Goal: Feedback & Contribution: Submit feedback/report problem

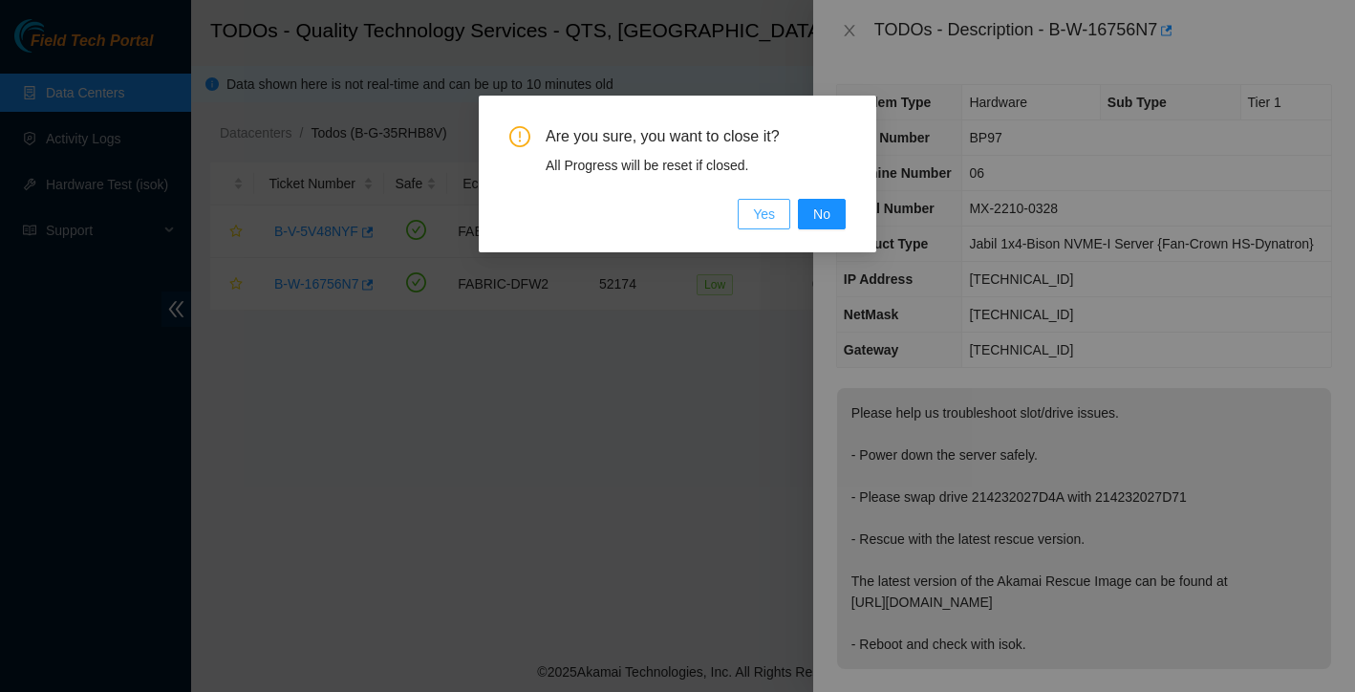
click at [758, 217] on span "Yes" at bounding box center [764, 214] width 22 height 21
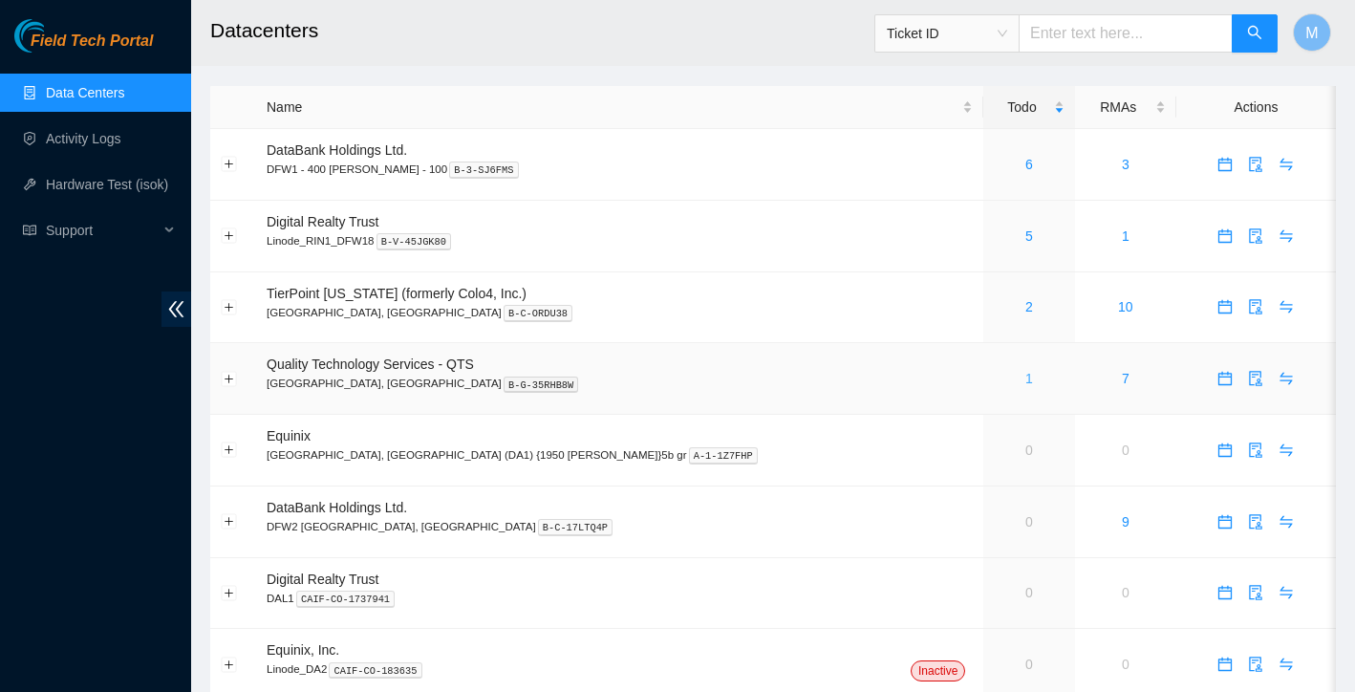
click at [1026, 377] on link "1" at bounding box center [1030, 378] width 8 height 15
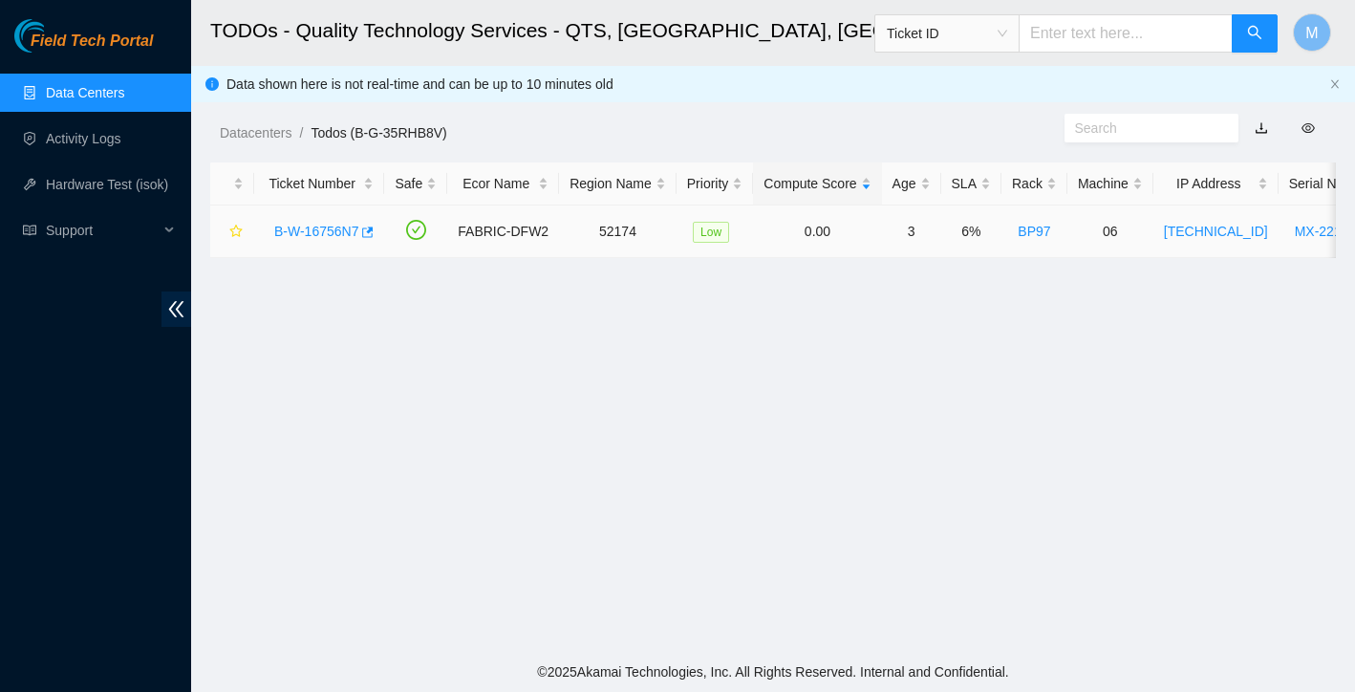
click at [311, 228] on link "B-W-16756N7" at bounding box center [316, 231] width 84 height 15
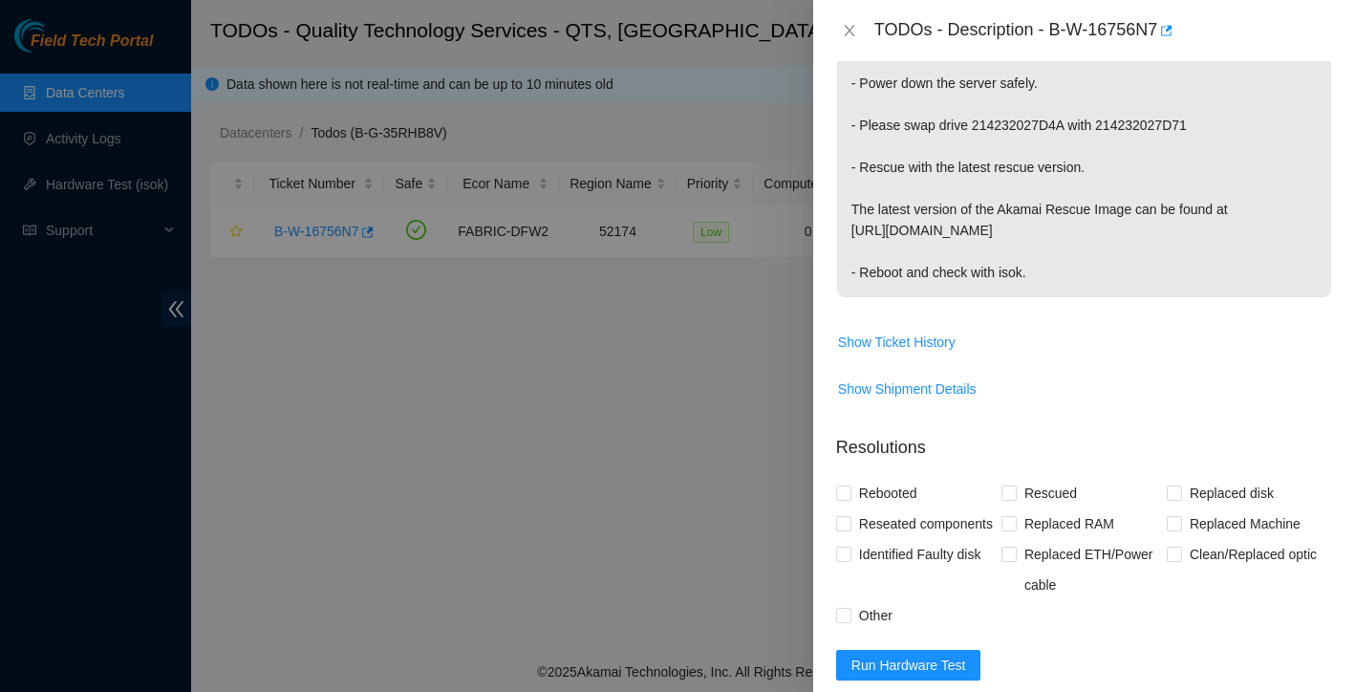
scroll to position [471, 0]
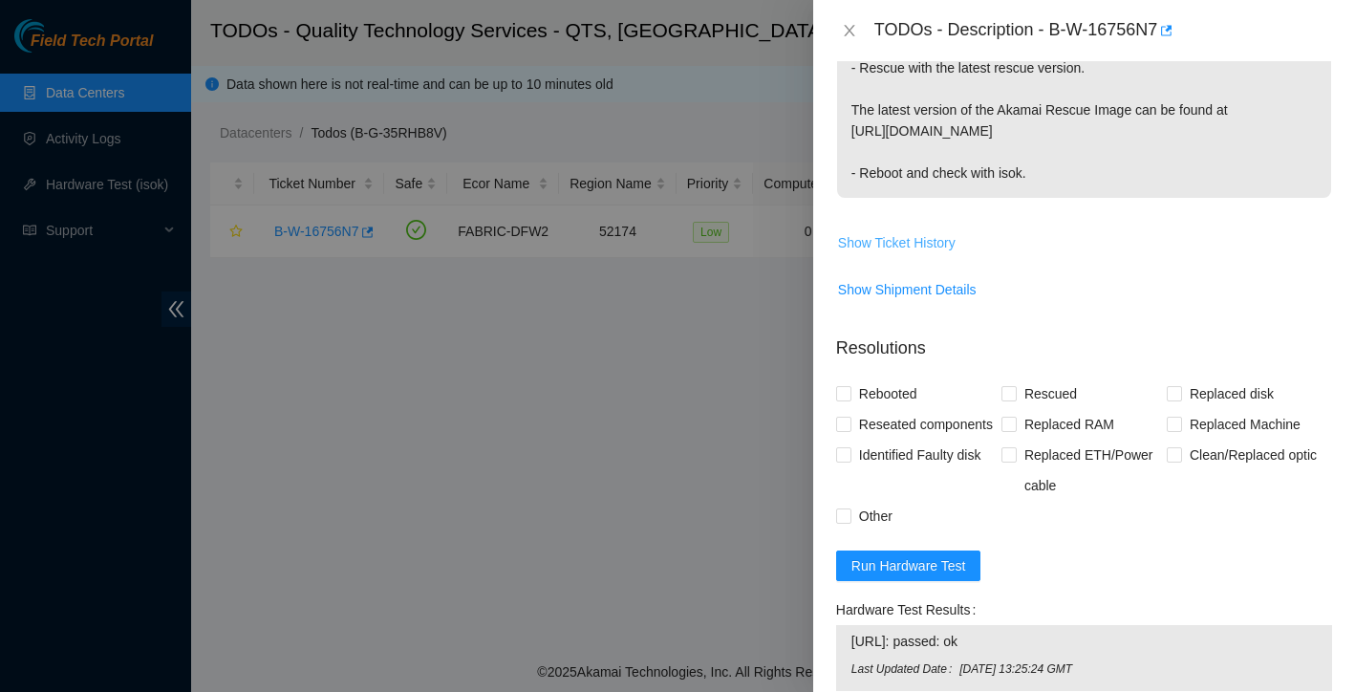
click at [889, 253] on span "Show Ticket History" at bounding box center [897, 242] width 118 height 21
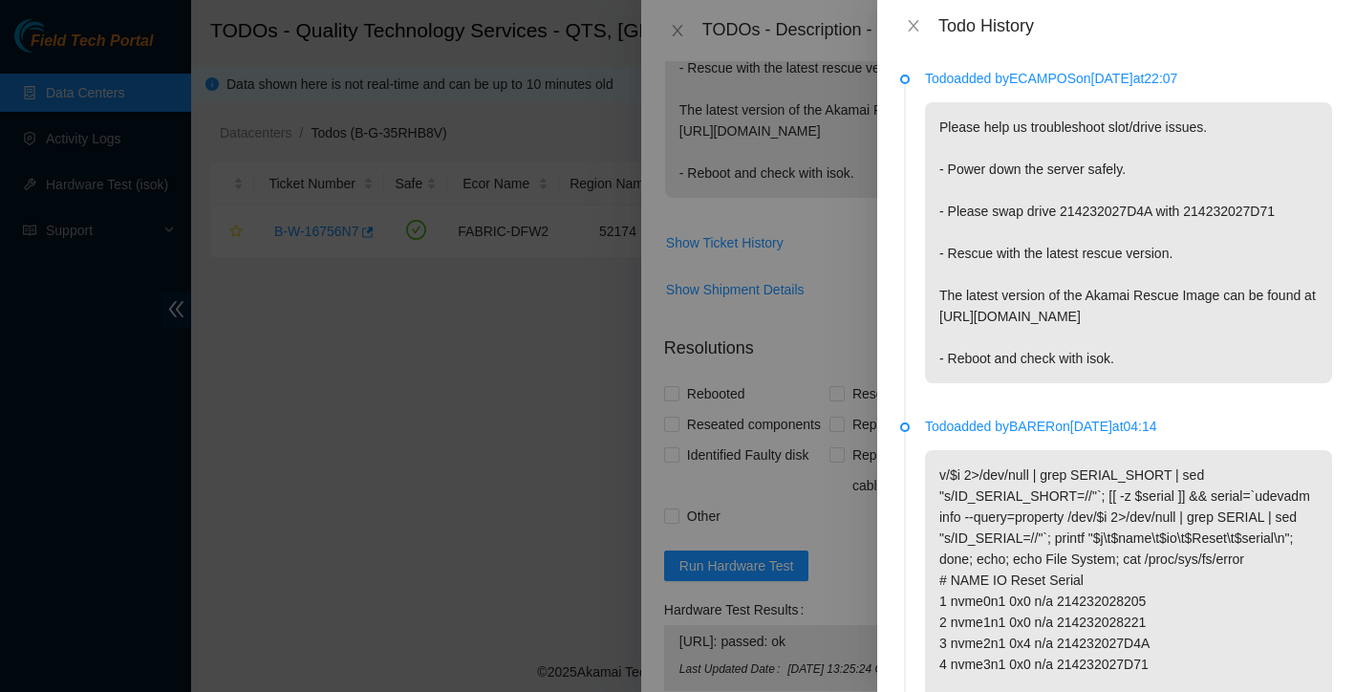
scroll to position [0, 0]
click at [916, 26] on icon "close" at bounding box center [913, 25] width 15 height 15
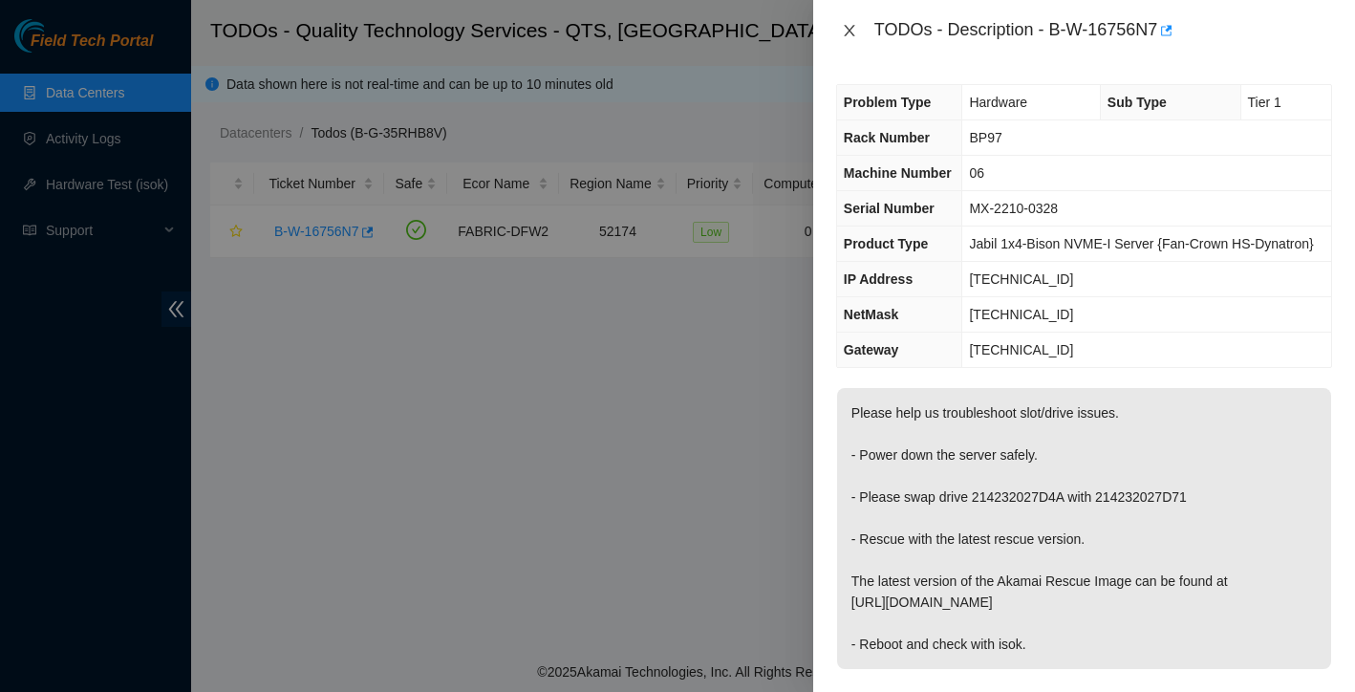
click at [851, 36] on icon "close" at bounding box center [849, 30] width 15 height 15
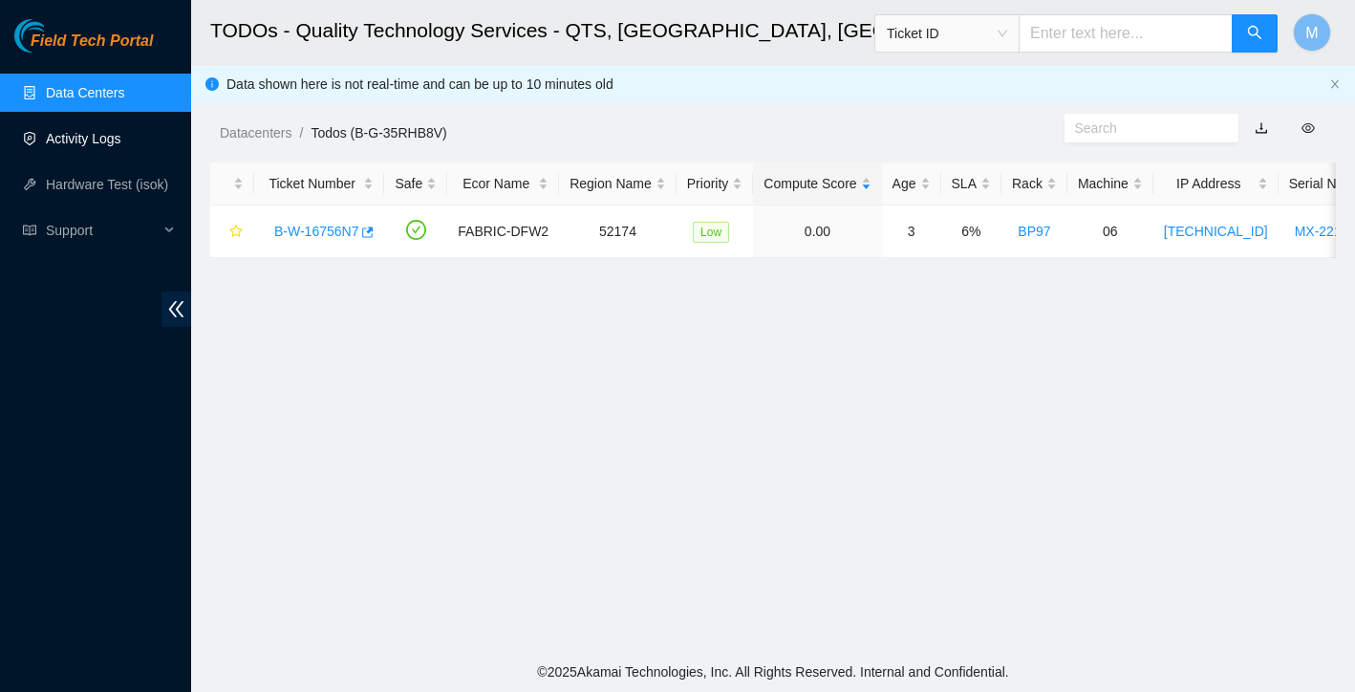
click at [62, 137] on link "Activity Logs" at bounding box center [84, 138] width 76 height 15
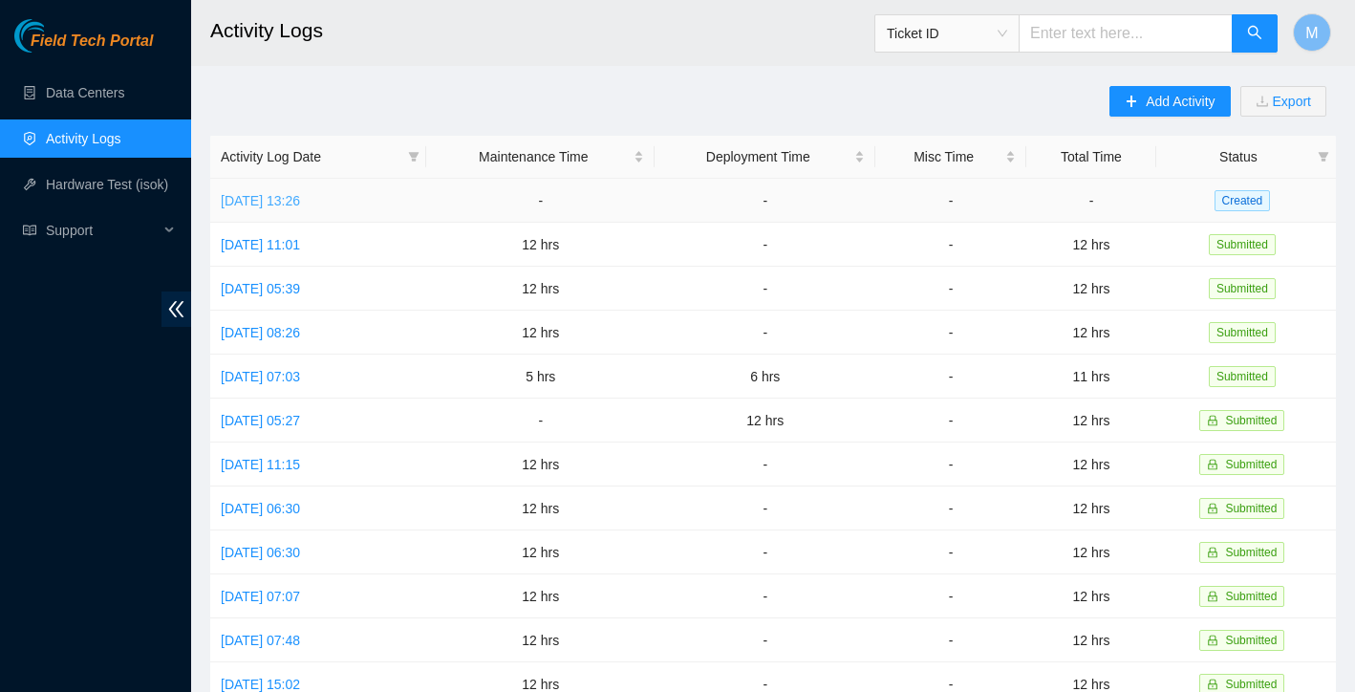
click at [300, 201] on link "Fri, 19 Sep 2025 13:26" at bounding box center [260, 200] width 79 height 15
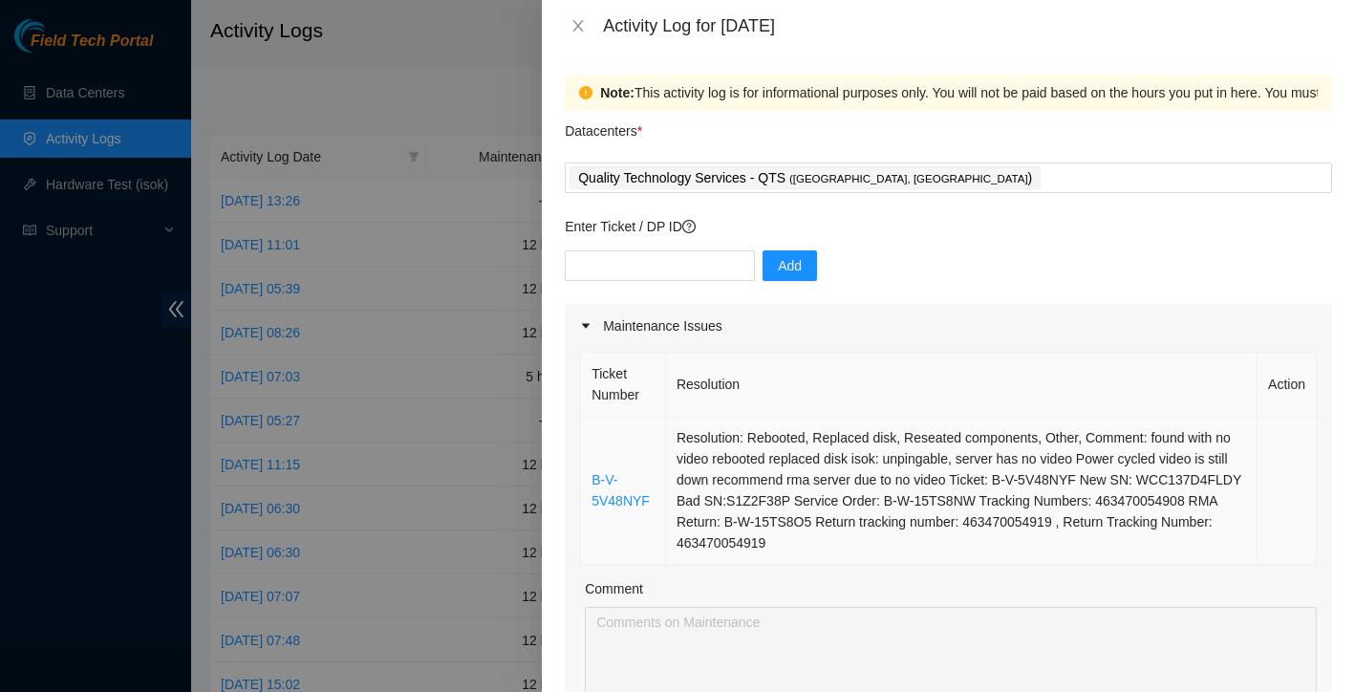
scroll to position [314, 0]
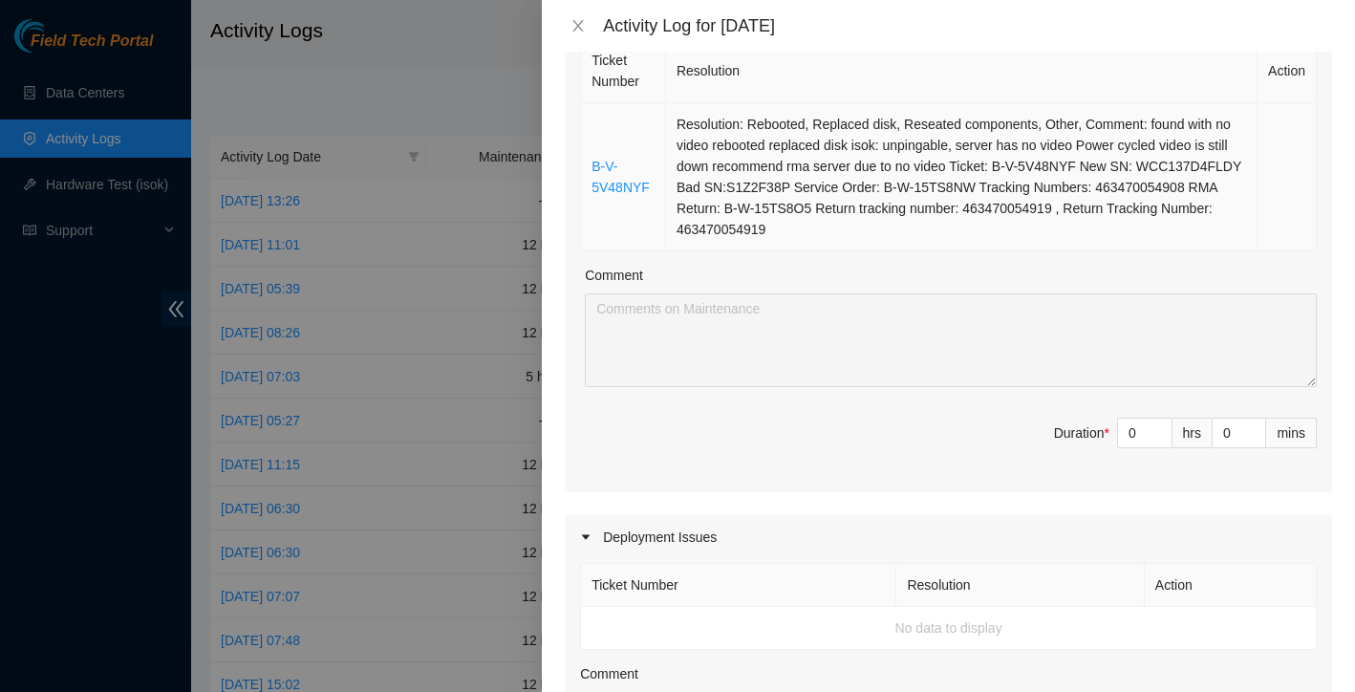
click at [590, 110] on td "B-V-5V48NYF" at bounding box center [623, 177] width 85 height 148
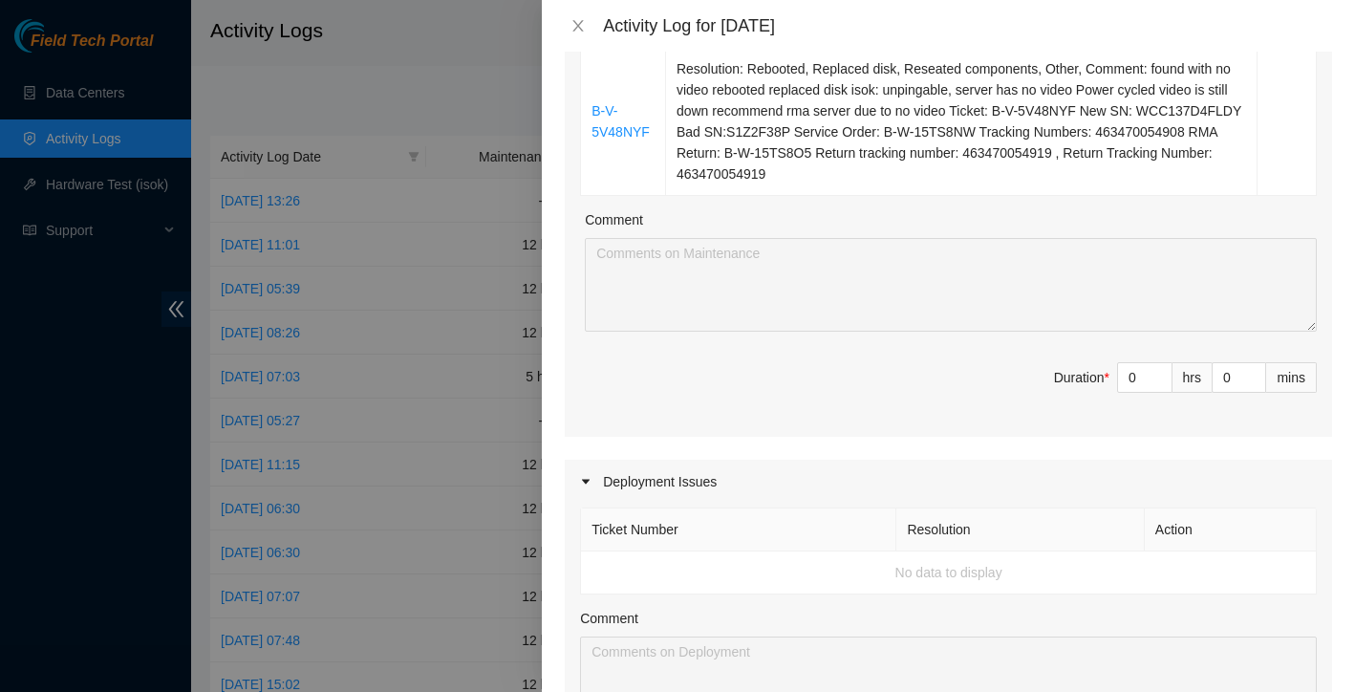
scroll to position [291, 0]
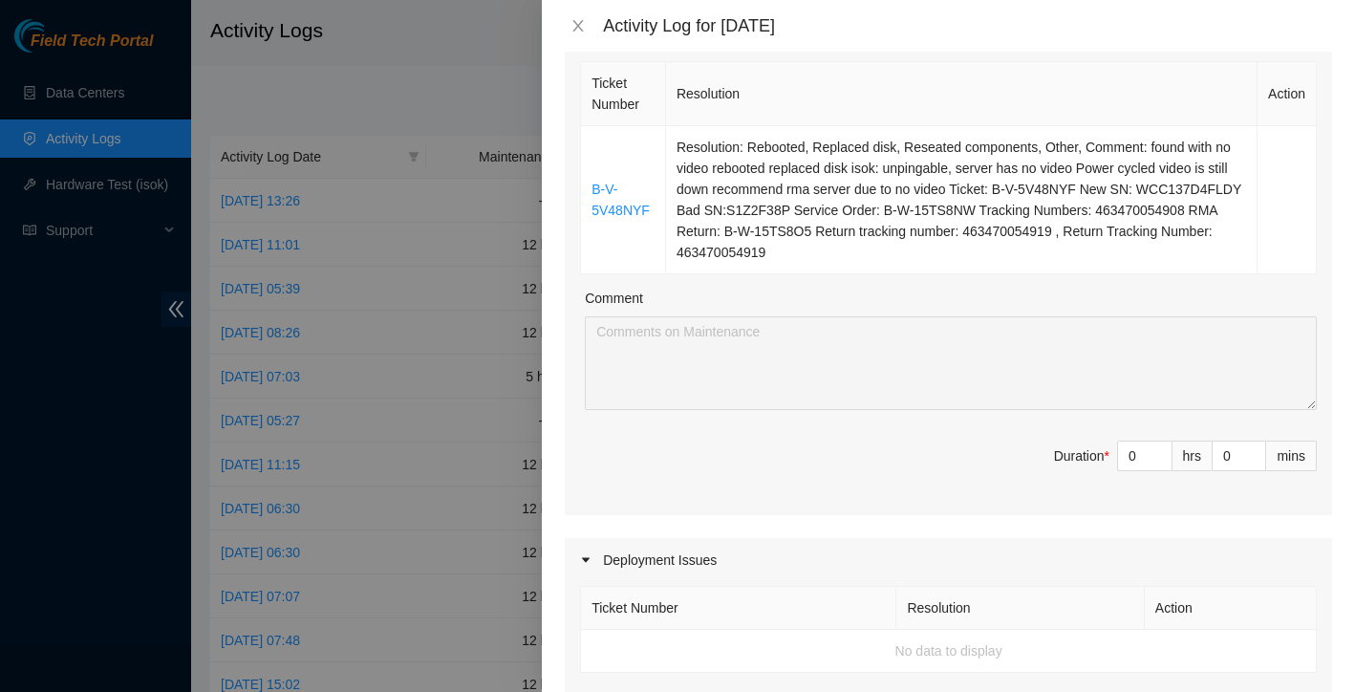
click at [334, 253] on div at bounding box center [677, 346] width 1355 height 692
click at [583, 13] on div "Activity Log for 19-09-2025" at bounding box center [948, 26] width 813 height 52
click at [575, 28] on icon "close" at bounding box center [578, 25] width 15 height 15
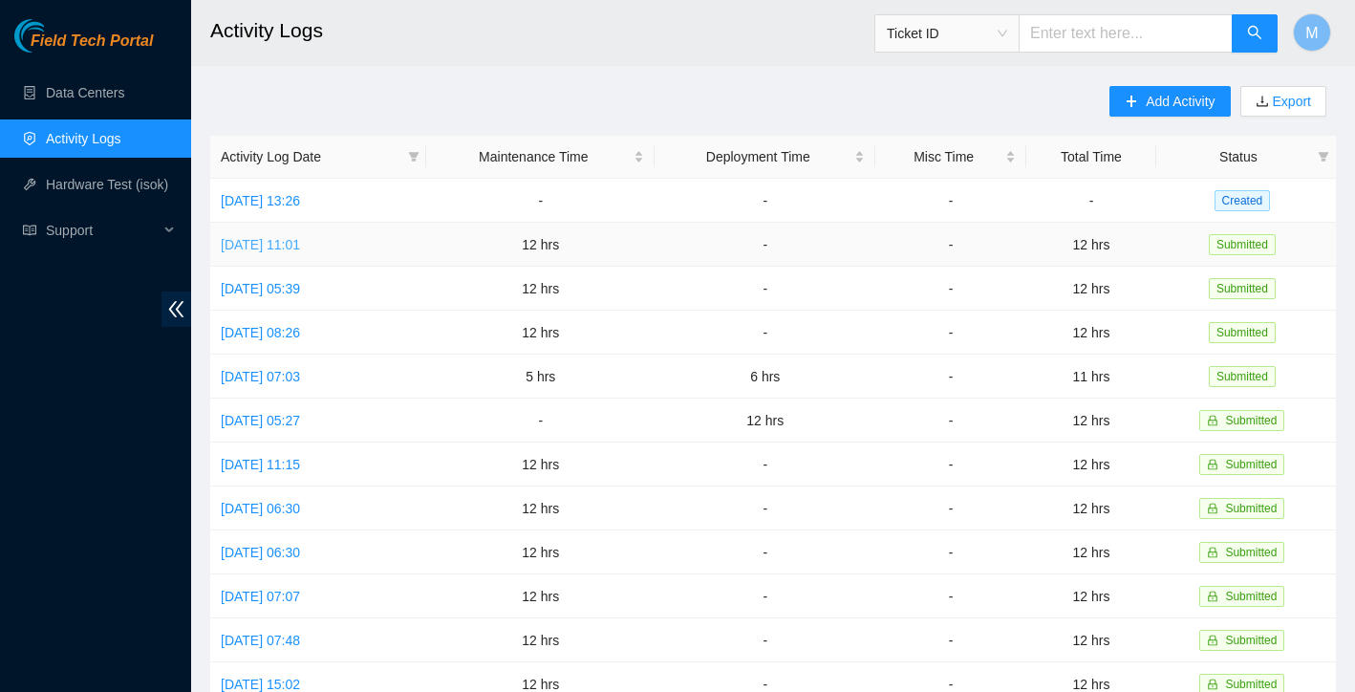
click at [300, 249] on link "Thu, 18 Sep 2025 11:01" at bounding box center [260, 244] width 79 height 15
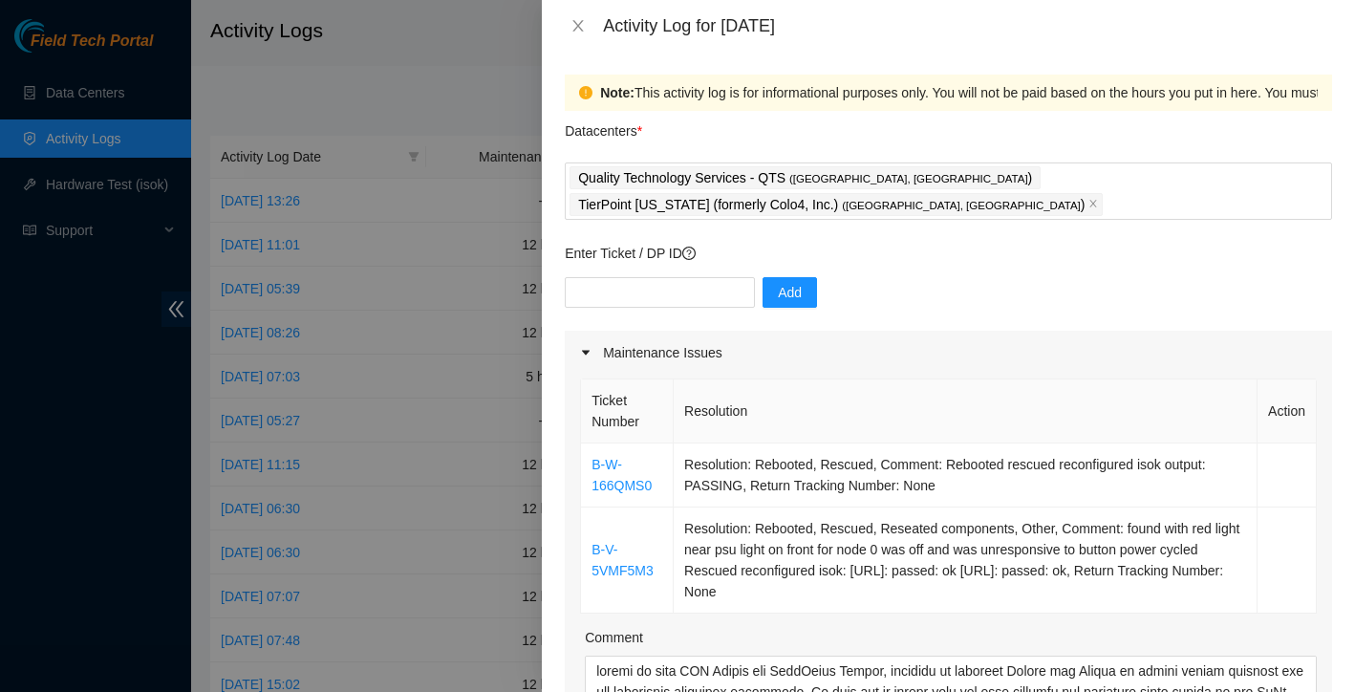
scroll to position [44, 0]
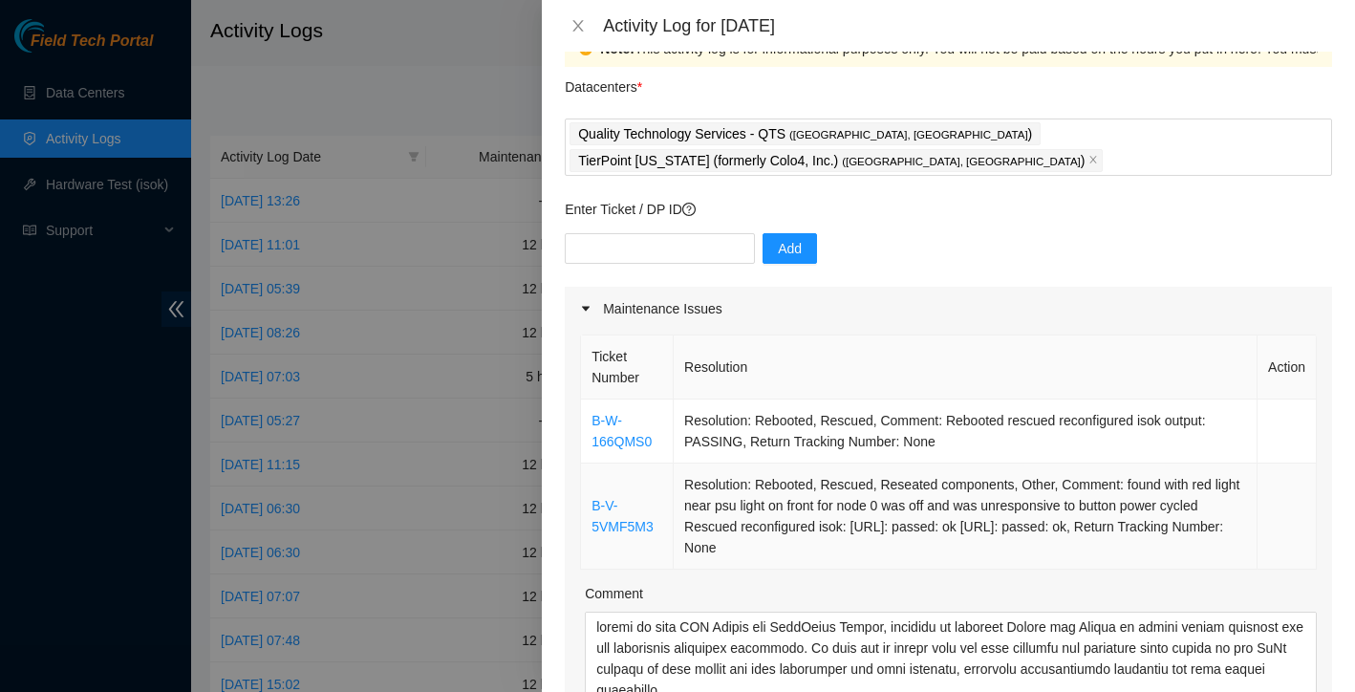
drag, startPoint x: 586, startPoint y: 374, endPoint x: 909, endPoint y: 529, distance: 358.3
click at [909, 529] on tbody "B-W-166QMS0 Resolution: Rebooted, Rescued, Comment: Rebooted rescued reconfigur…" at bounding box center [949, 485] width 736 height 170
copy tbody "B-W-166QMS0 Resolution: Rebooted, Rescued, Comment: Rebooted rescued reconfigur…"
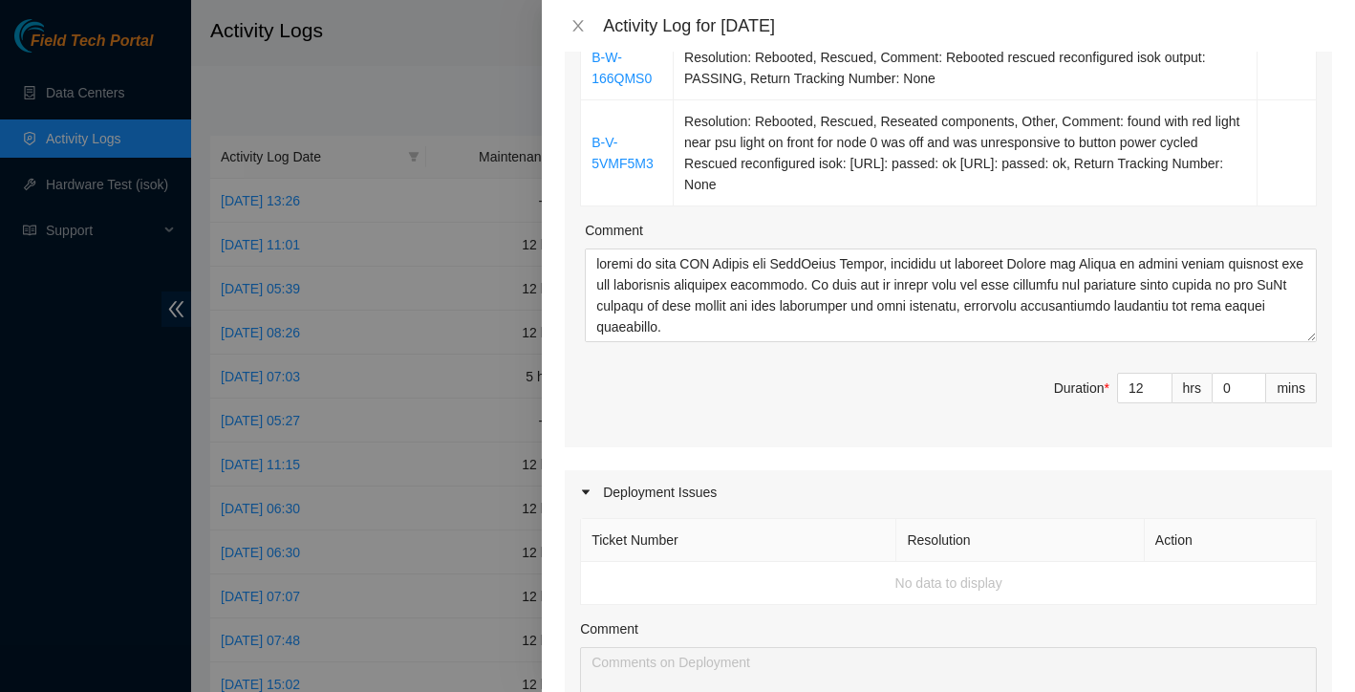
scroll to position [455, 0]
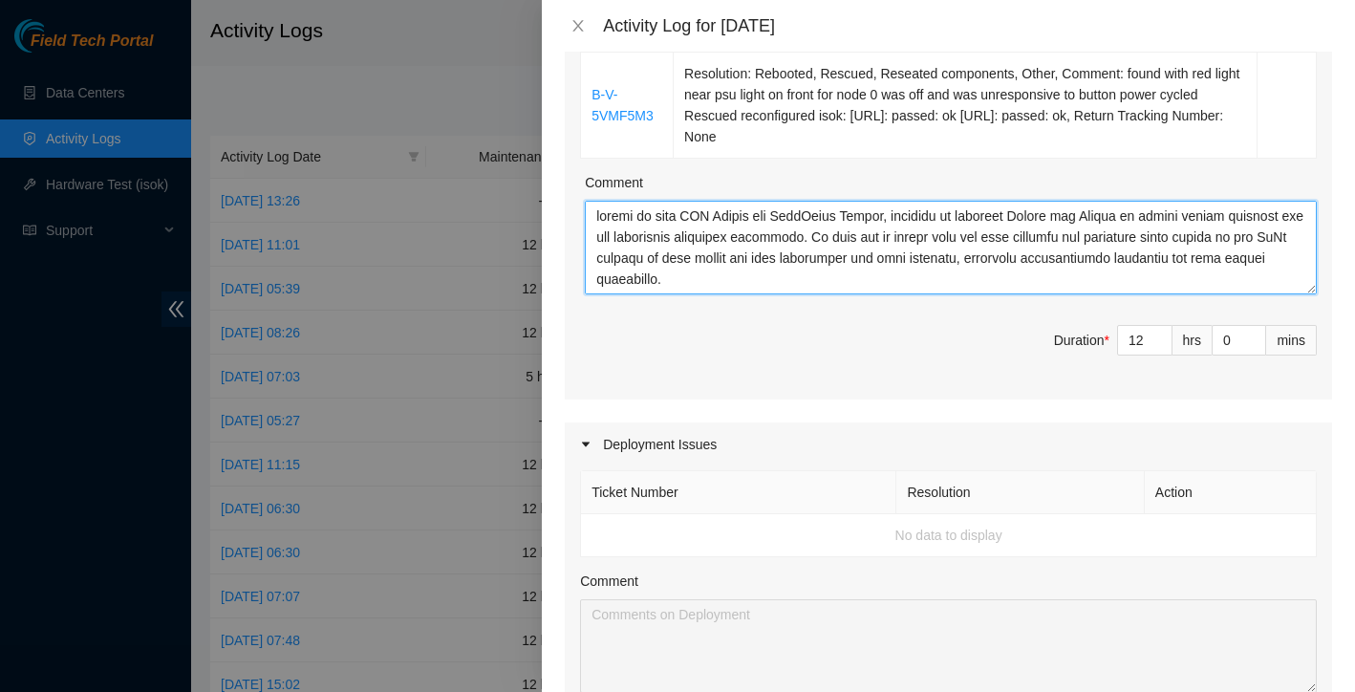
click at [835, 258] on textarea "Comment" at bounding box center [951, 248] width 732 height 94
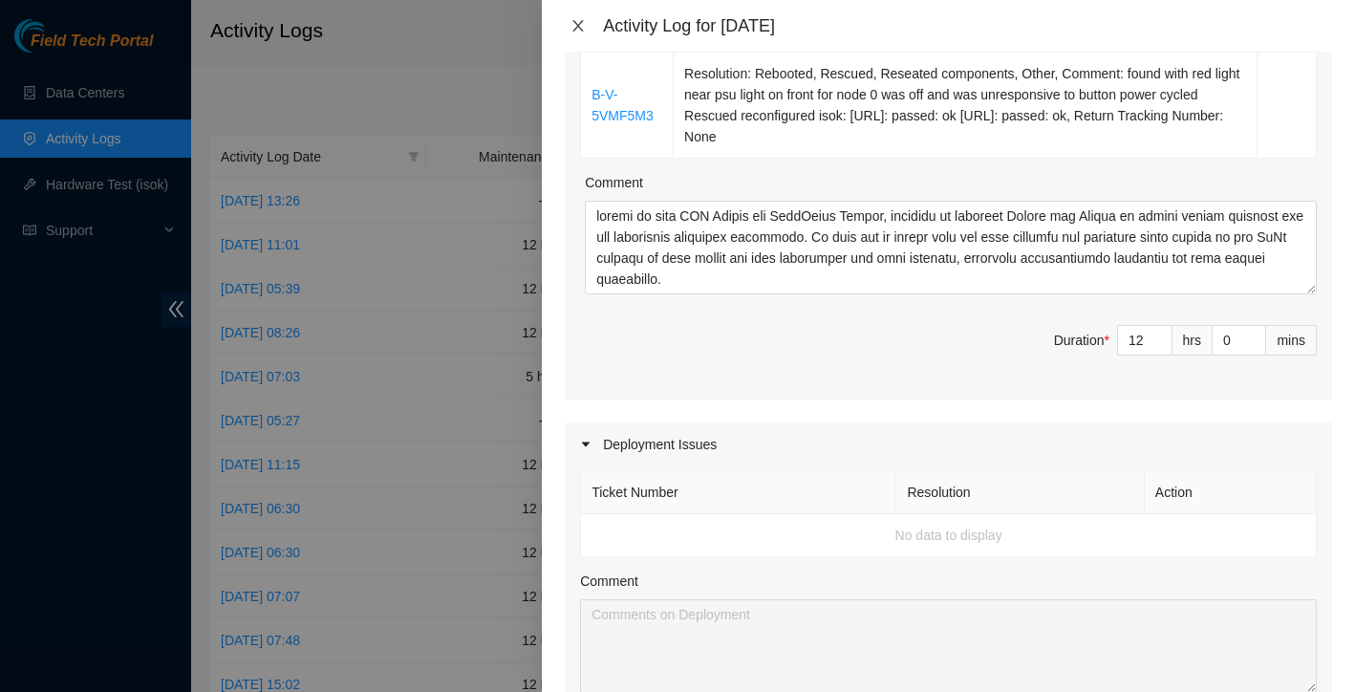
click at [581, 30] on icon "close" at bounding box center [578, 25] width 15 height 15
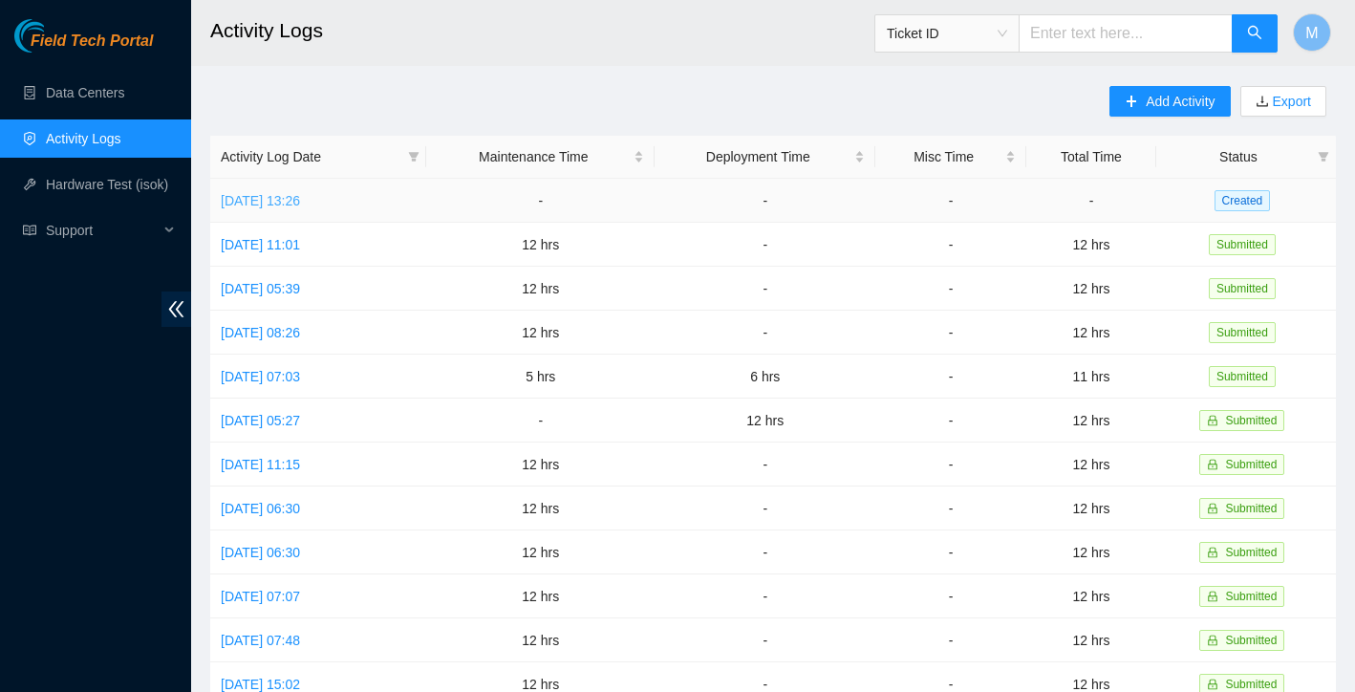
click at [300, 197] on link "Fri, 19 Sep 2025 13:26" at bounding box center [260, 200] width 79 height 15
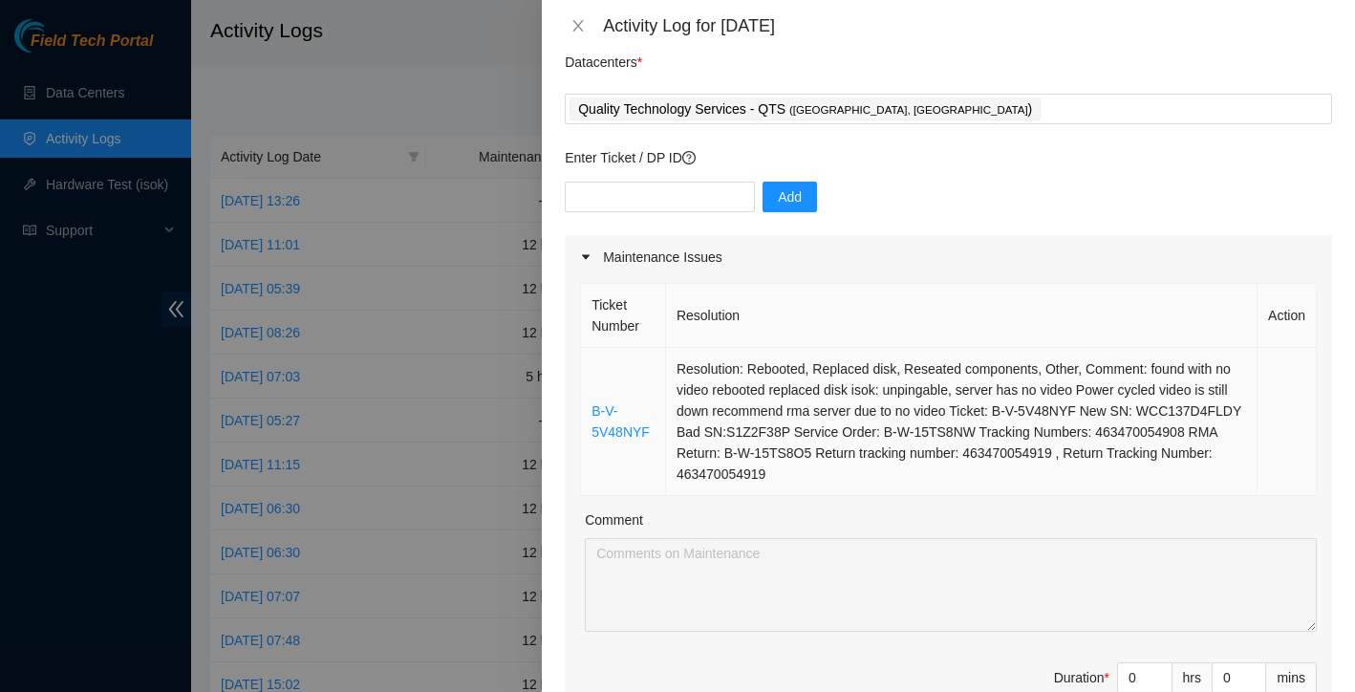
scroll to position [132, 0]
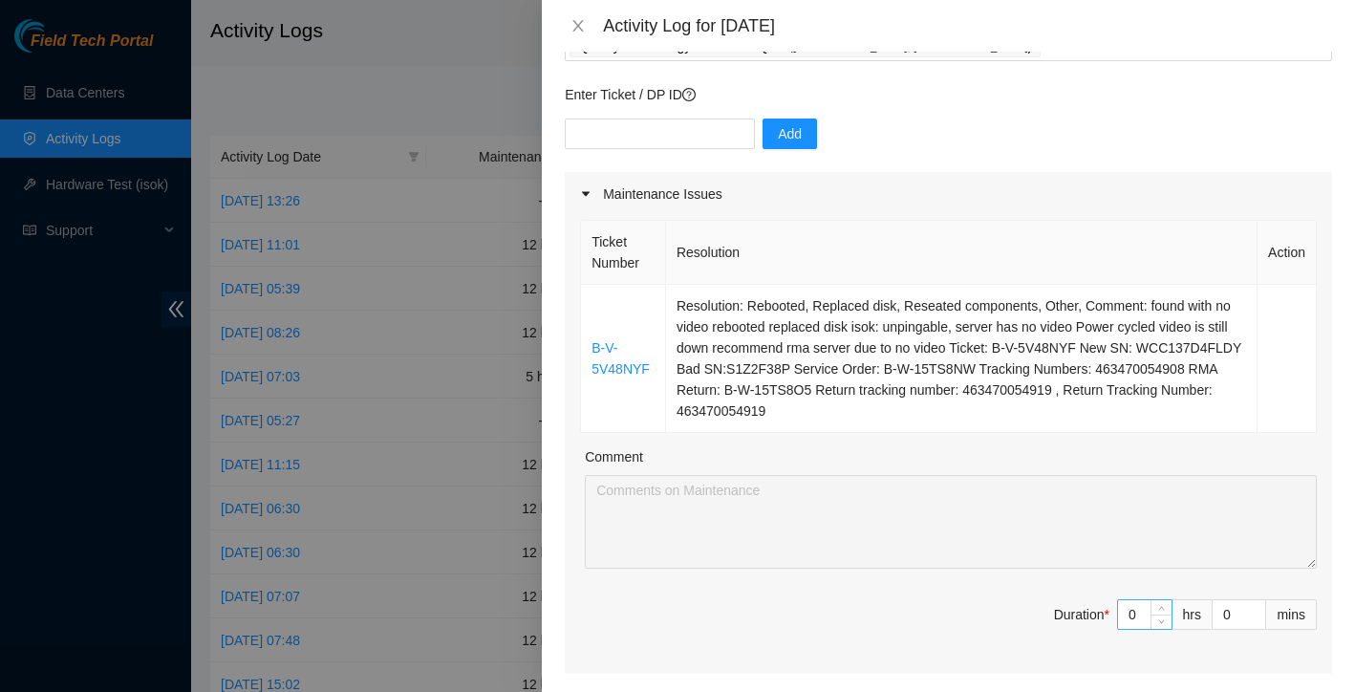
click at [1146, 610] on input "0" at bounding box center [1145, 614] width 54 height 29
type input "1"
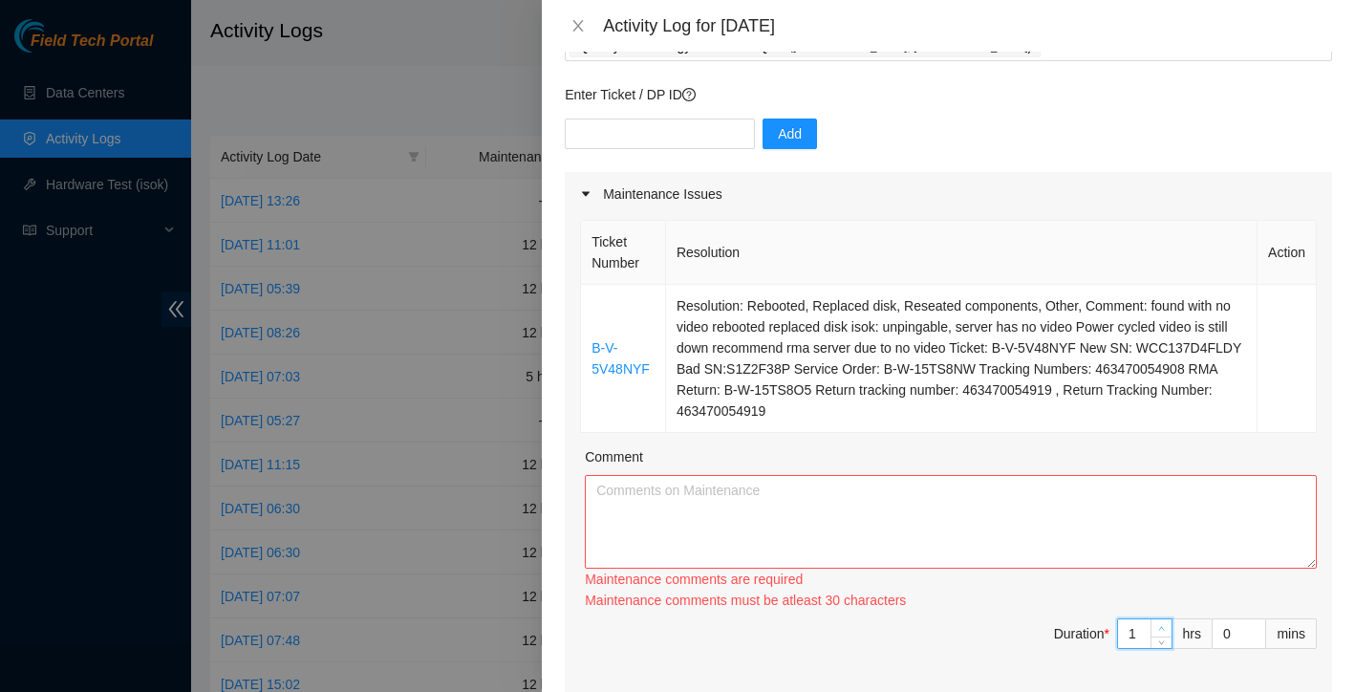
click at [1164, 625] on icon "up" at bounding box center [1161, 628] width 7 height 7
click at [1164, 606] on div "Ticket Number Resolution Action B-V-5V48NYF Resolution: Rebooted, Replaced disk…" at bounding box center [949, 454] width 768 height 477
click at [942, 518] on textarea "Comment" at bounding box center [951, 522] width 732 height 94
paste textarea "began my day at the TierPoint Dallas data center where I continued the training…"
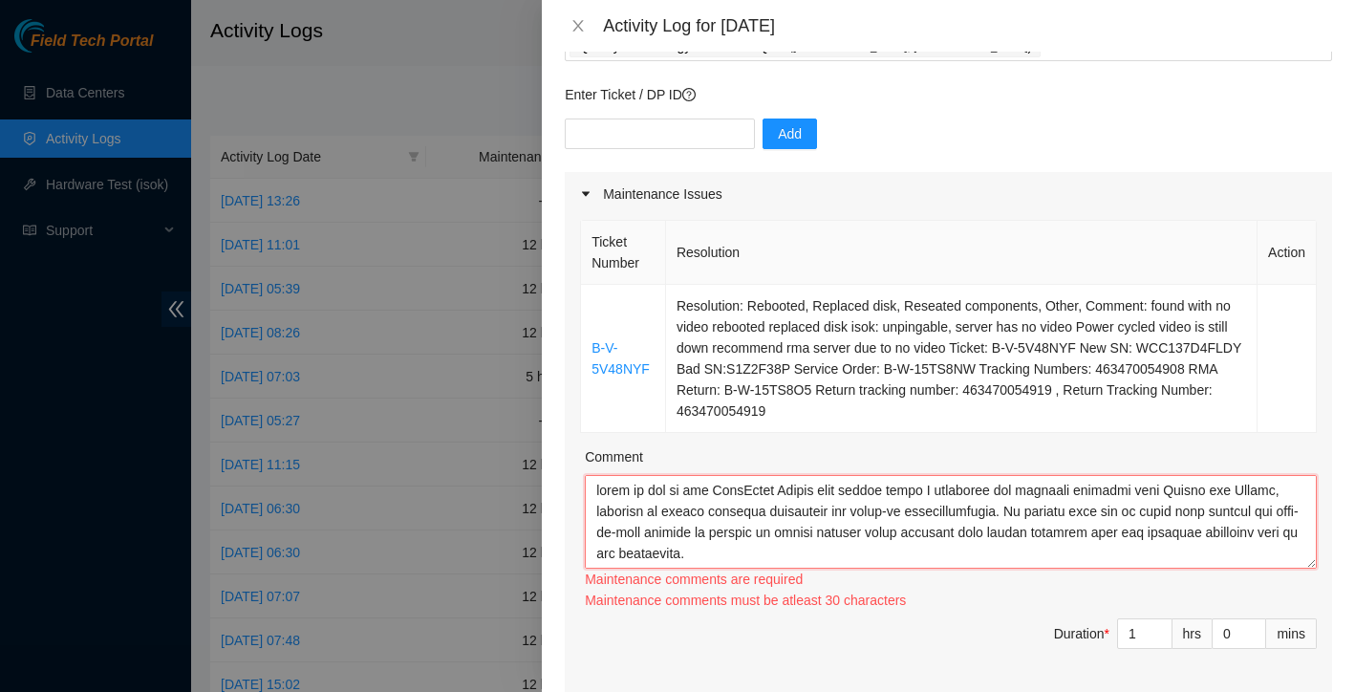
scroll to position [736, 0]
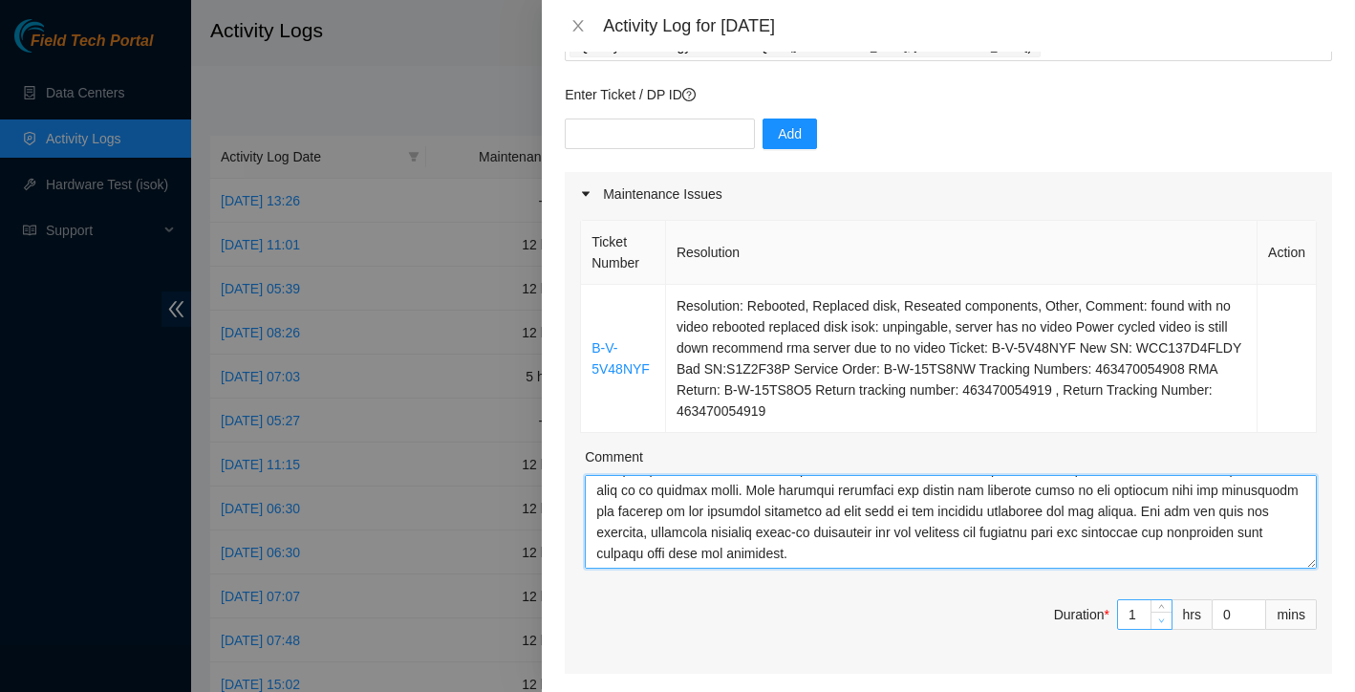
type textarea "began my day at the TierPoint Dallas data center where I continued the training…"
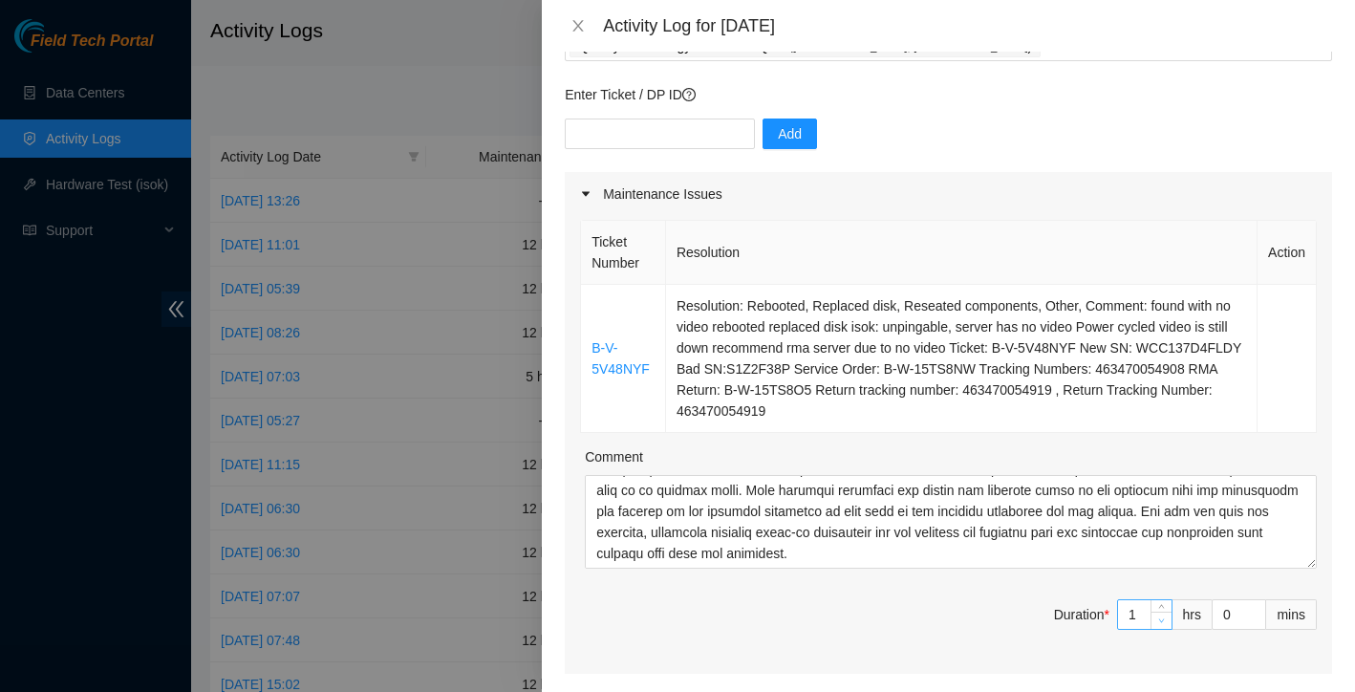
type input "0"
click at [1151, 614] on span "Decrease Value" at bounding box center [1161, 620] width 21 height 17
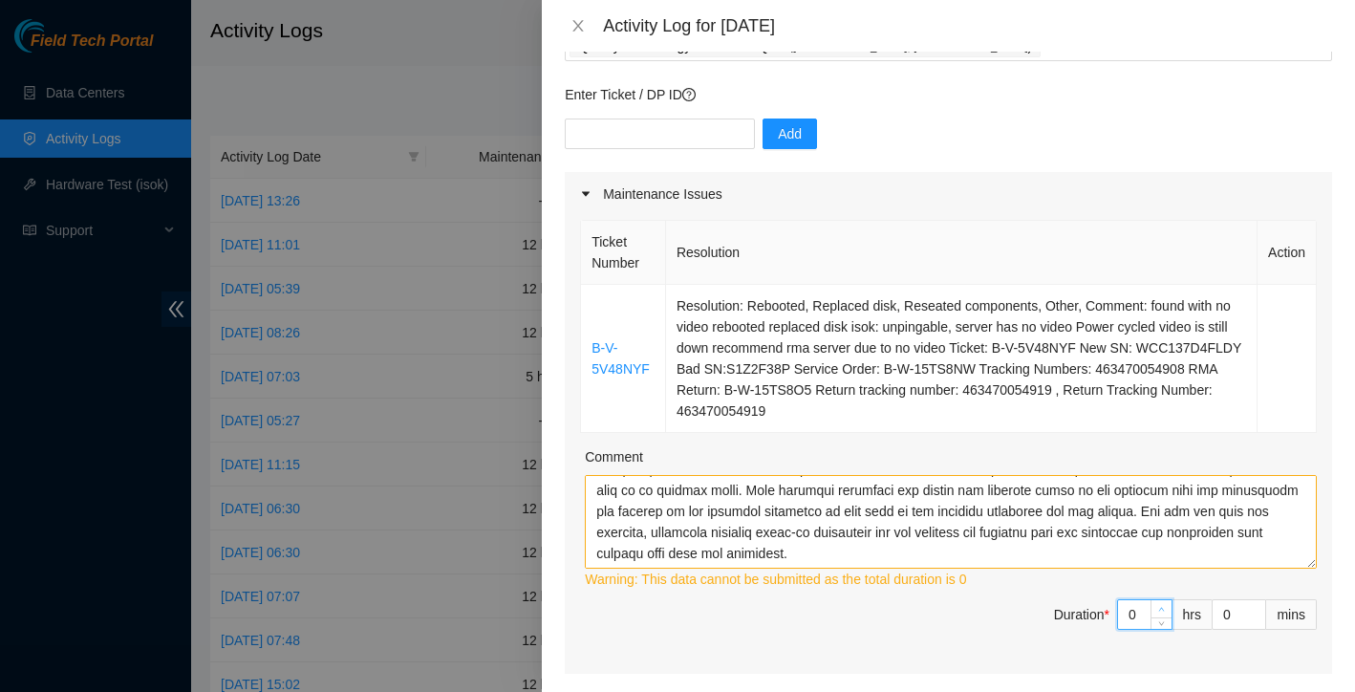
type input "1"
click at [1159, 604] on span "up" at bounding box center [1162, 609] width 11 height 11
type input "2"
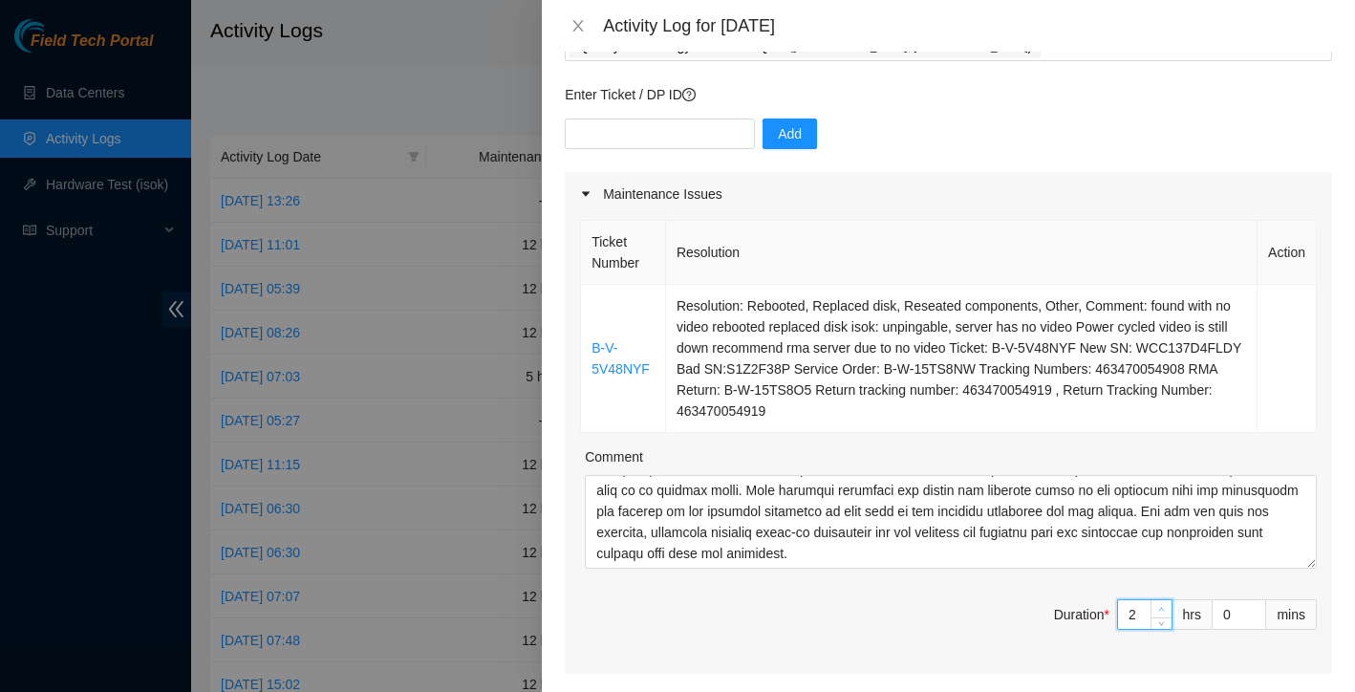
click at [1159, 604] on span "up" at bounding box center [1162, 609] width 11 height 11
type input "3"
click at [1159, 604] on span "up" at bounding box center [1162, 609] width 11 height 11
type input "4"
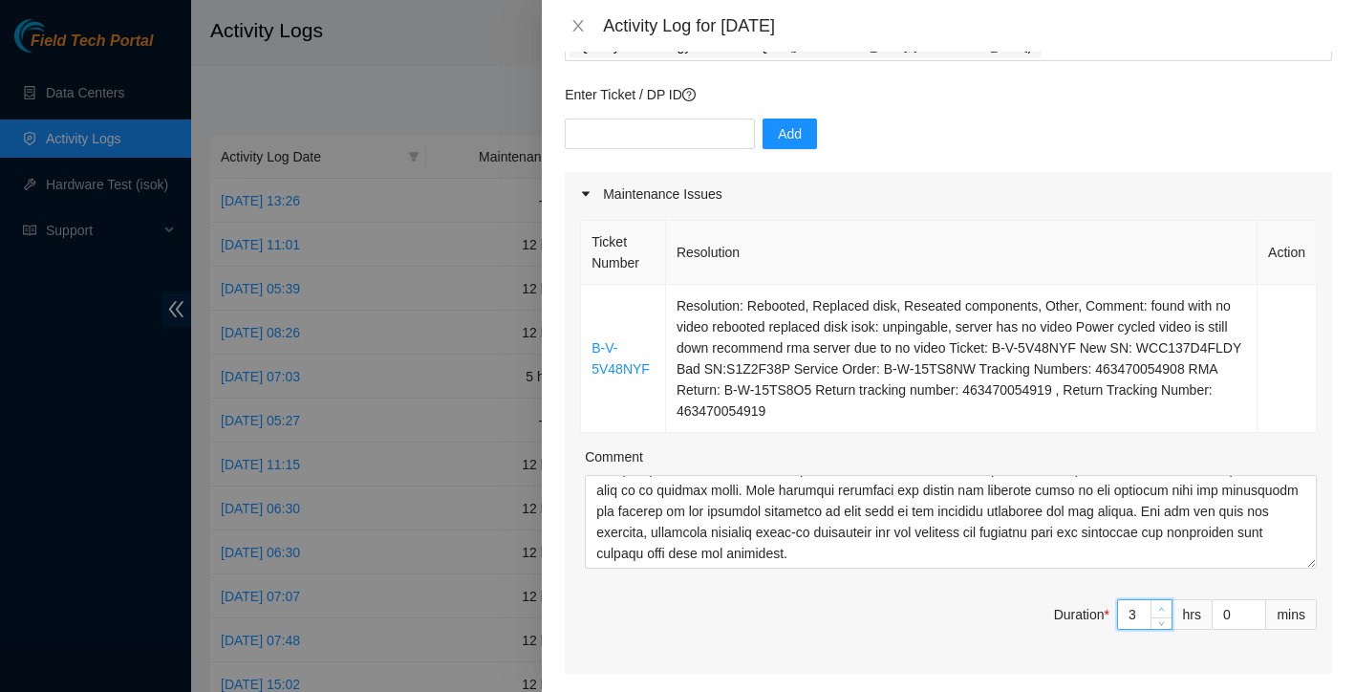
type input "4"
click at [1159, 604] on span "up" at bounding box center [1162, 609] width 11 height 11
type input "5"
click at [1159, 604] on span "up" at bounding box center [1162, 609] width 11 height 11
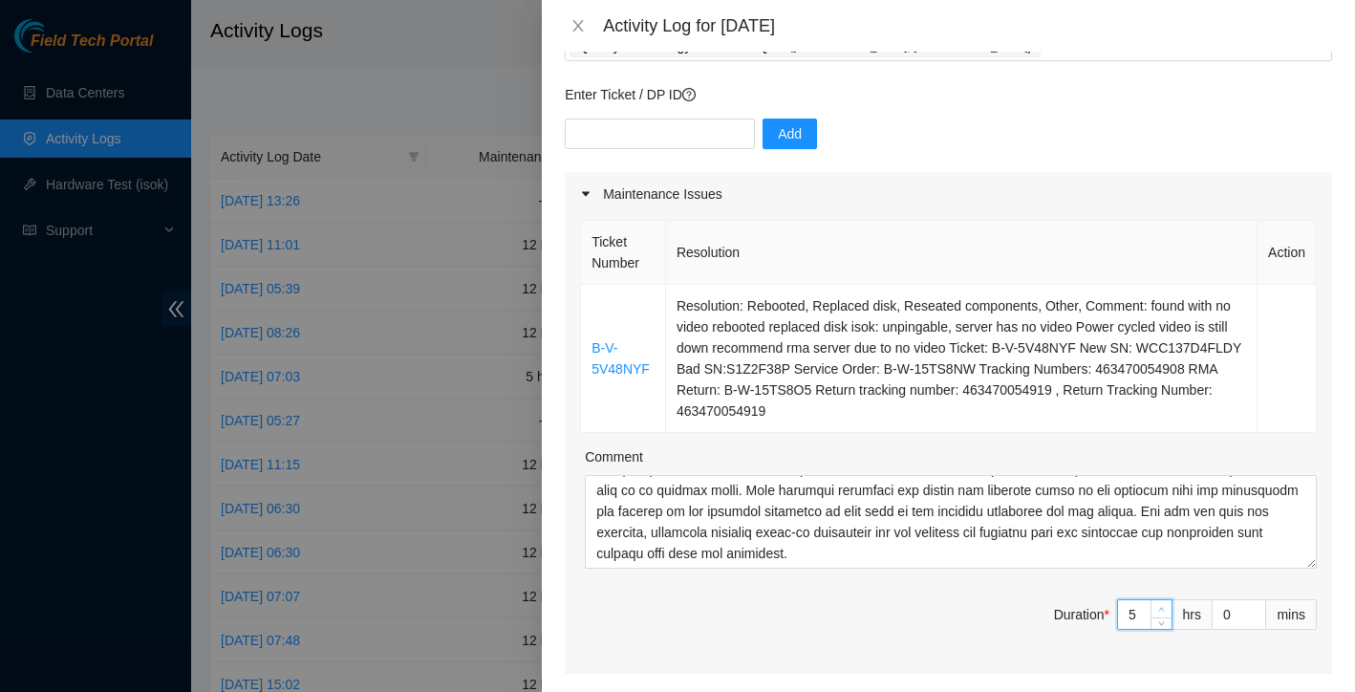
type input "6"
click at [1159, 604] on span "up" at bounding box center [1162, 609] width 11 height 11
type input "7"
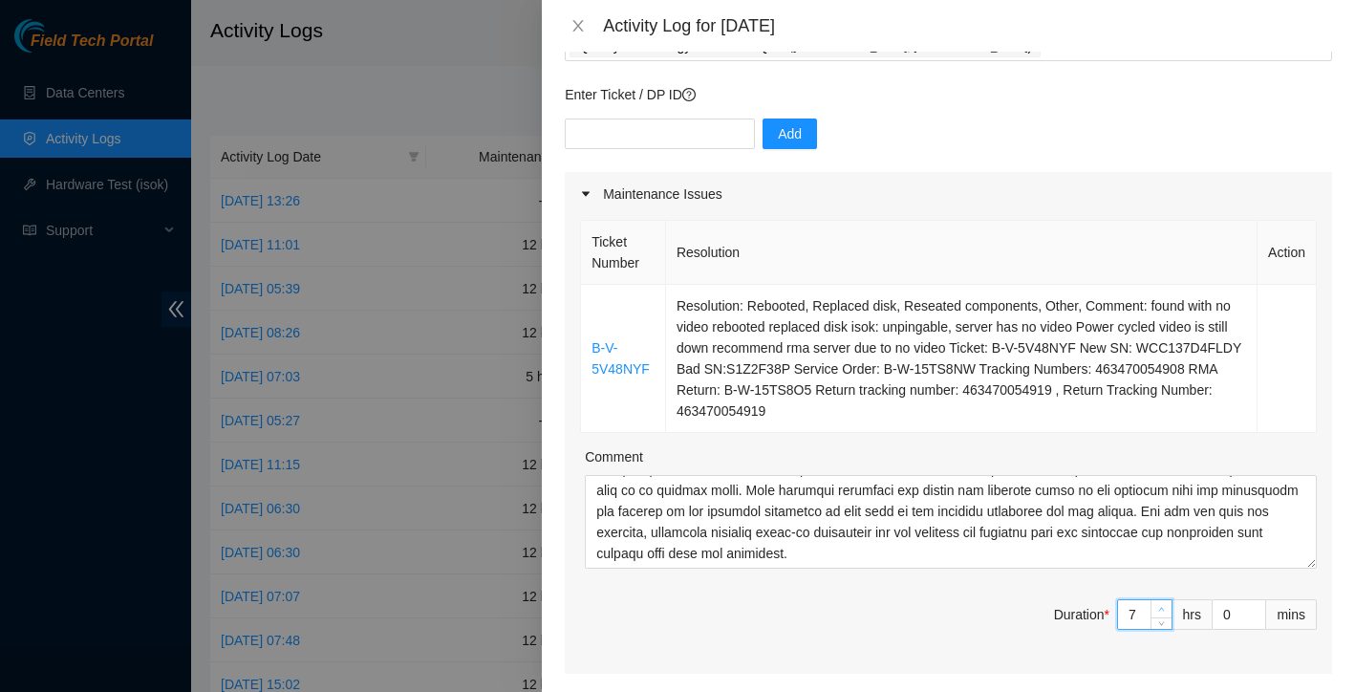
click at [1159, 604] on span "up" at bounding box center [1162, 609] width 11 height 11
type input "8"
click at [1159, 604] on span "up" at bounding box center [1162, 609] width 11 height 11
type input "9"
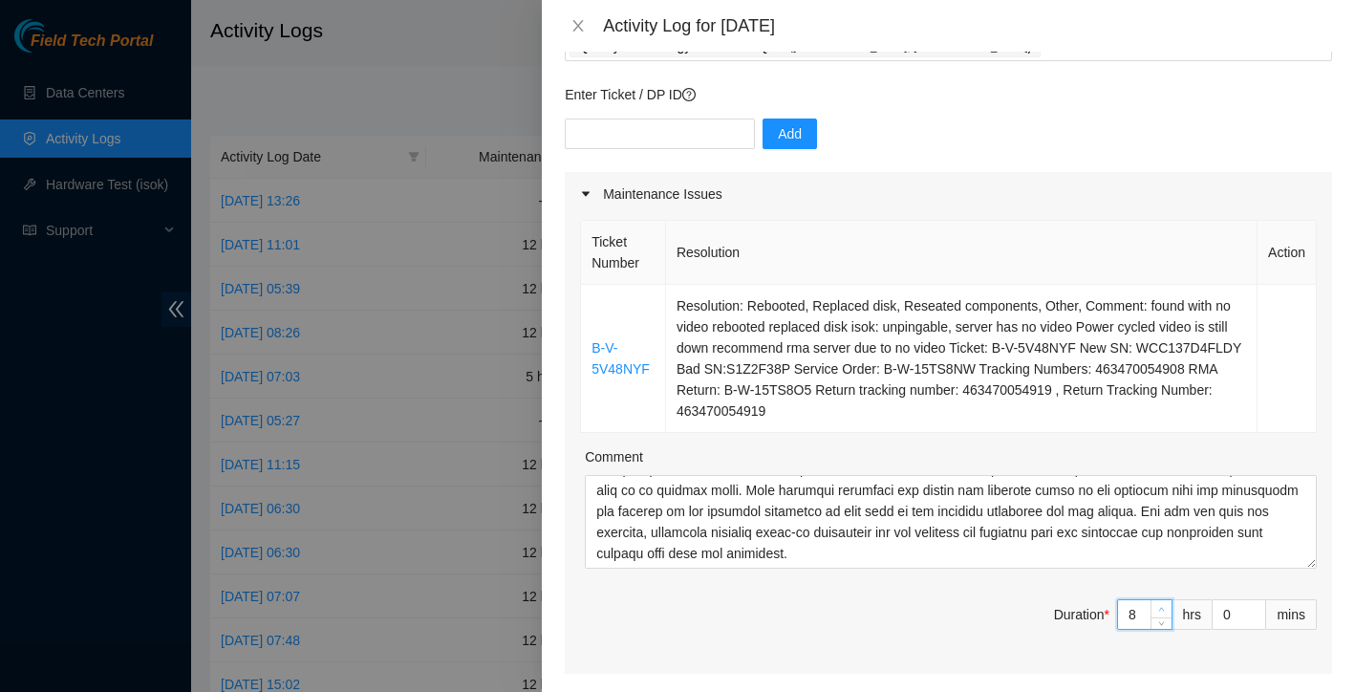
type input "9"
click at [1159, 604] on span "up" at bounding box center [1162, 609] width 11 height 11
click at [975, 618] on span "Duration * 9 hrs 0 mins" at bounding box center [948, 626] width 737 height 54
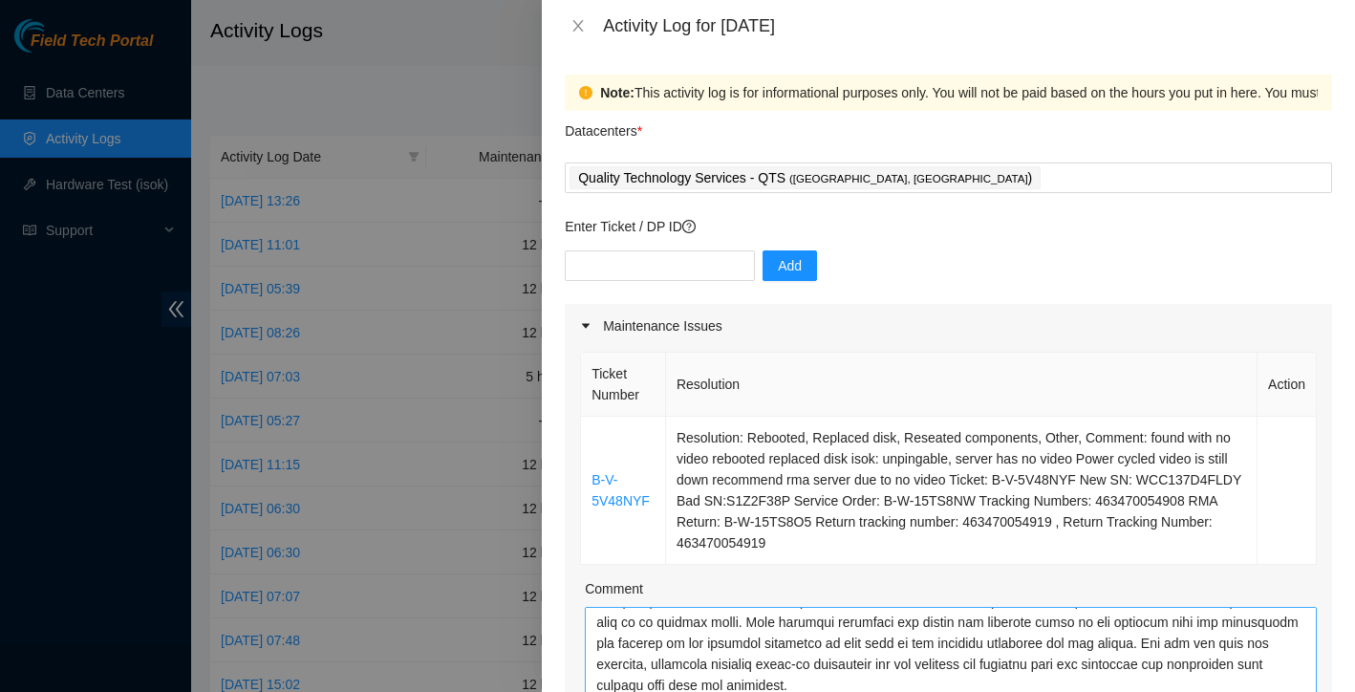
scroll to position [0, 0]
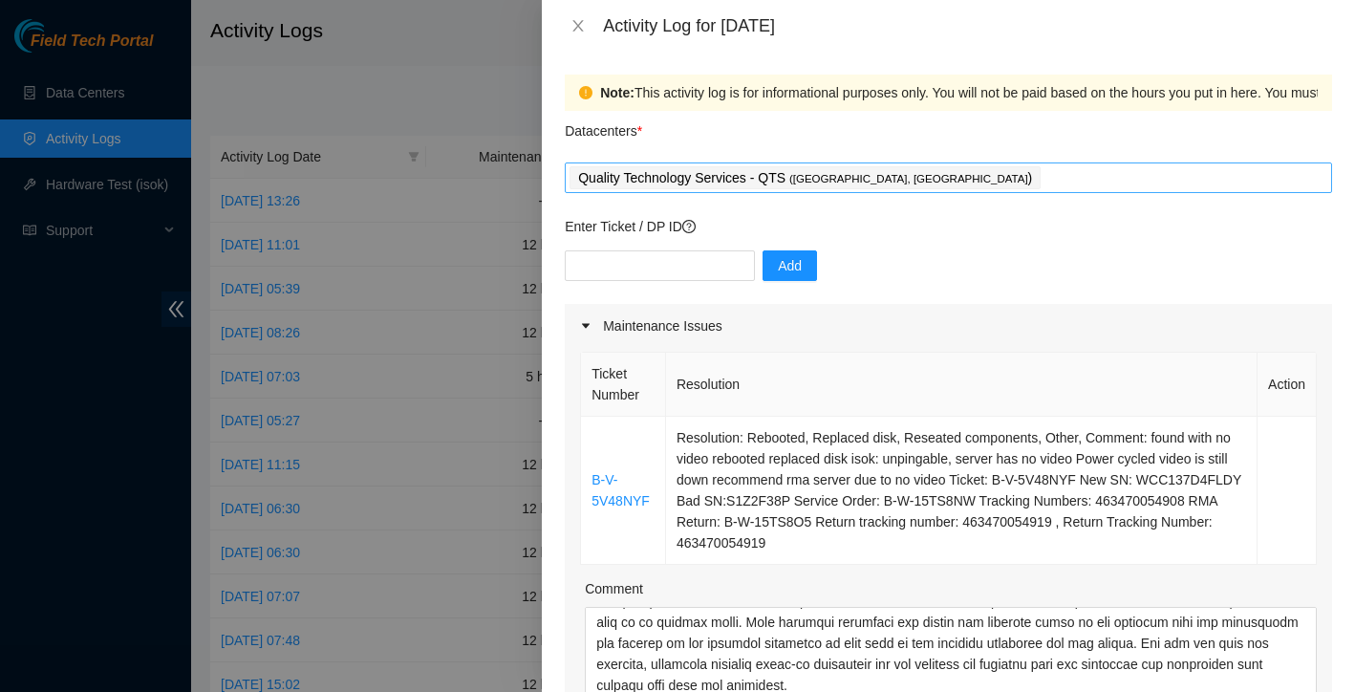
click at [925, 176] on div "Quality Technology Services - QTS ( Irving, TX )" at bounding box center [949, 177] width 758 height 27
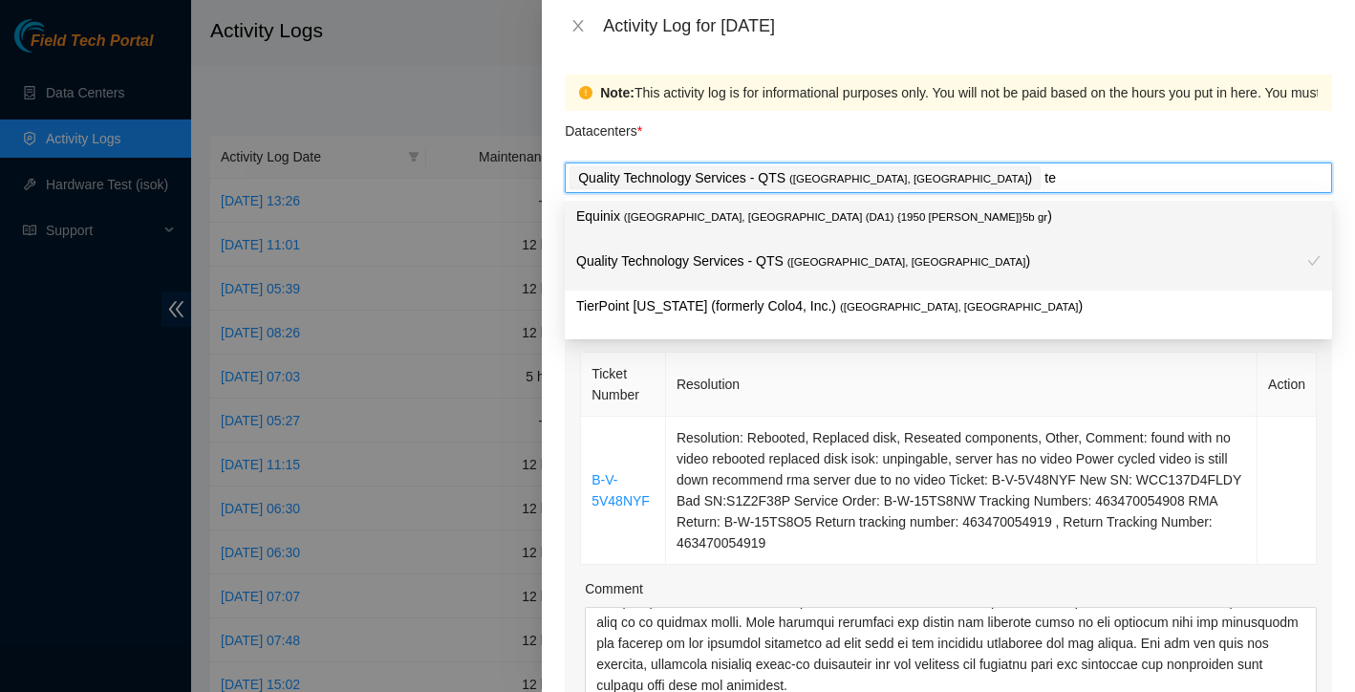
type input "t"
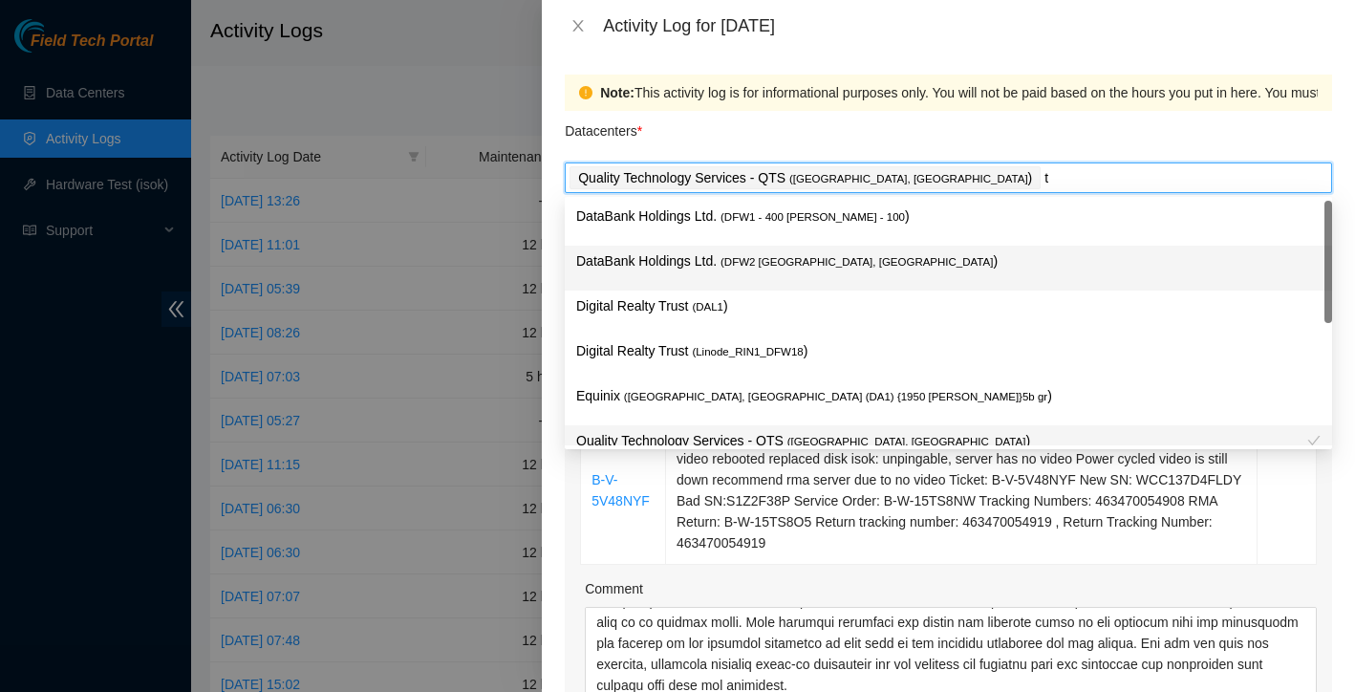
scroll to position [70, 0]
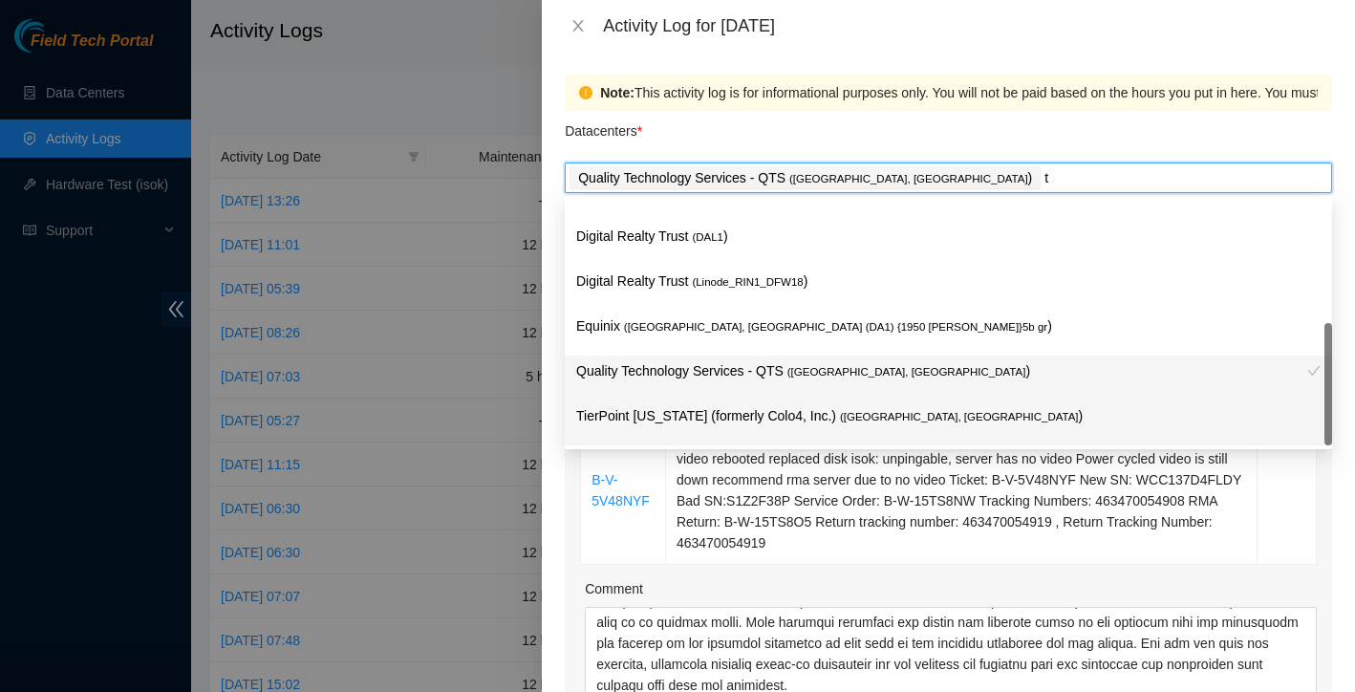
click at [795, 408] on p "TierPoint Texas (formerly Colo4, Inc.) ( Dallas, TX )" at bounding box center [948, 416] width 745 height 22
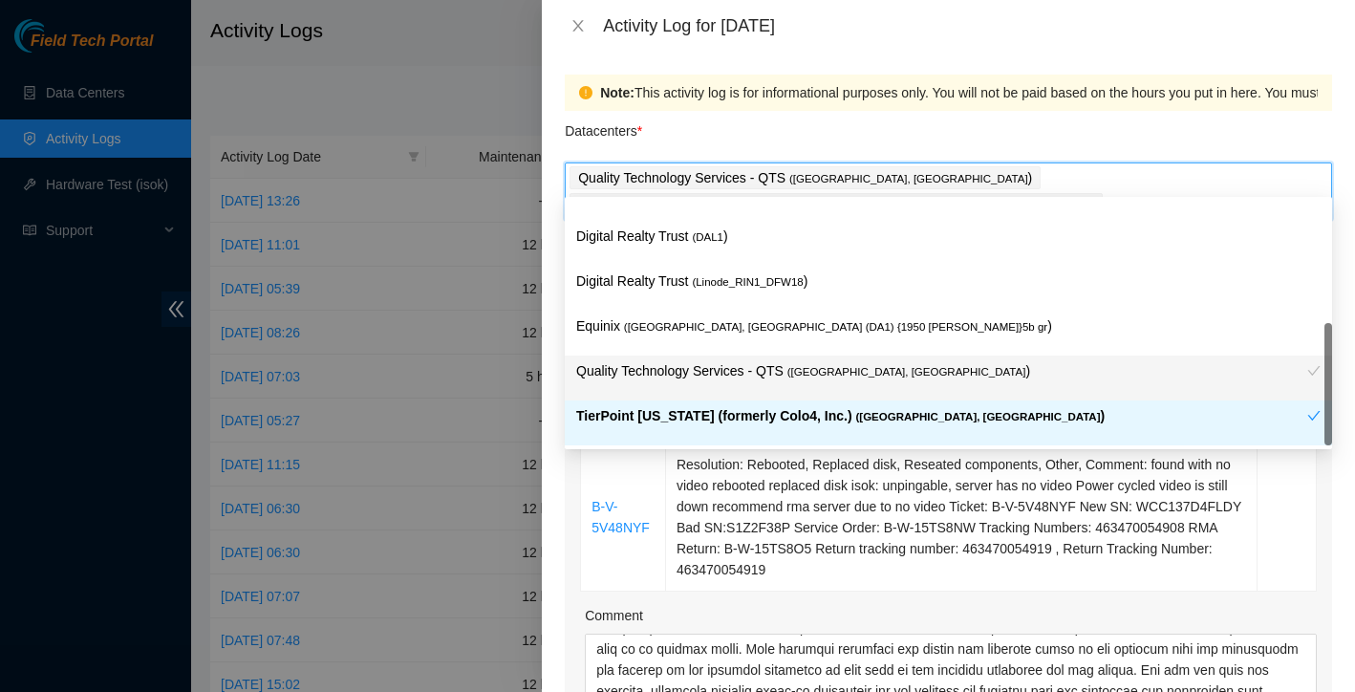
click at [560, 591] on div "Note: This activity log is for informational purposes only. You will not be pai…" at bounding box center [948, 372] width 813 height 640
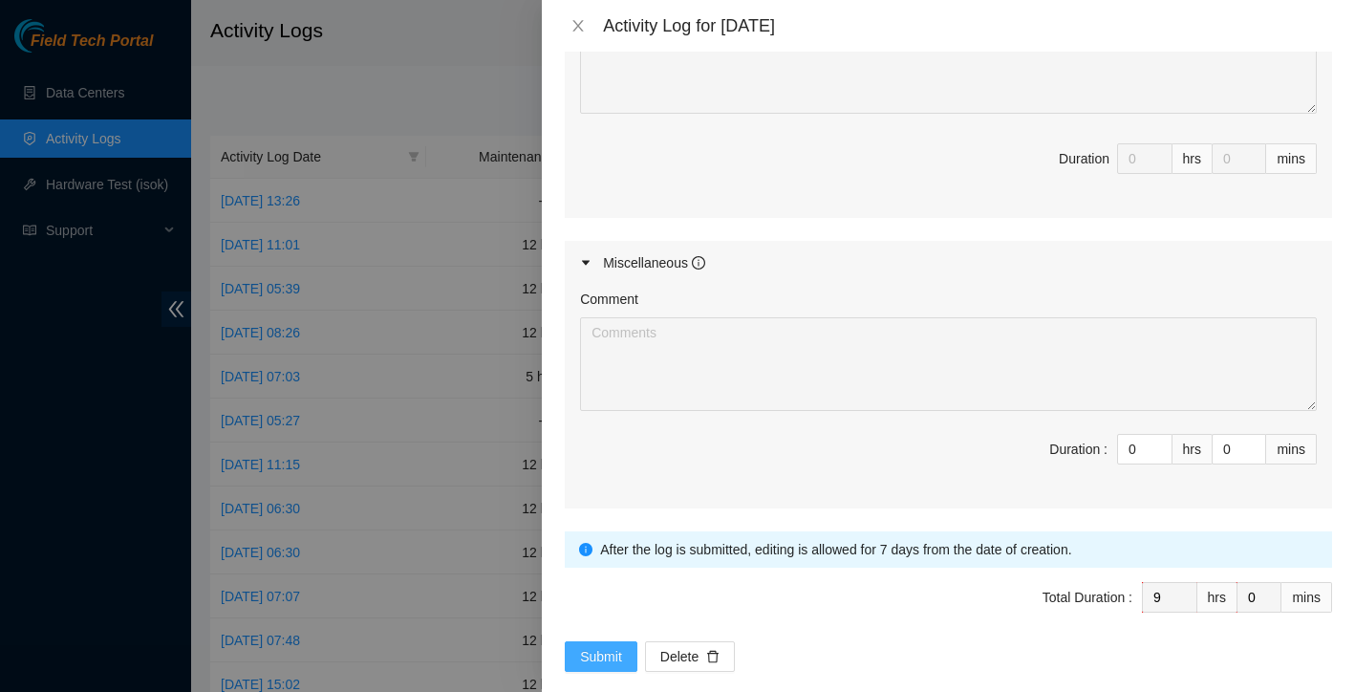
scroll to position [1011, 0]
click at [592, 647] on span "Submit" at bounding box center [601, 657] width 42 height 21
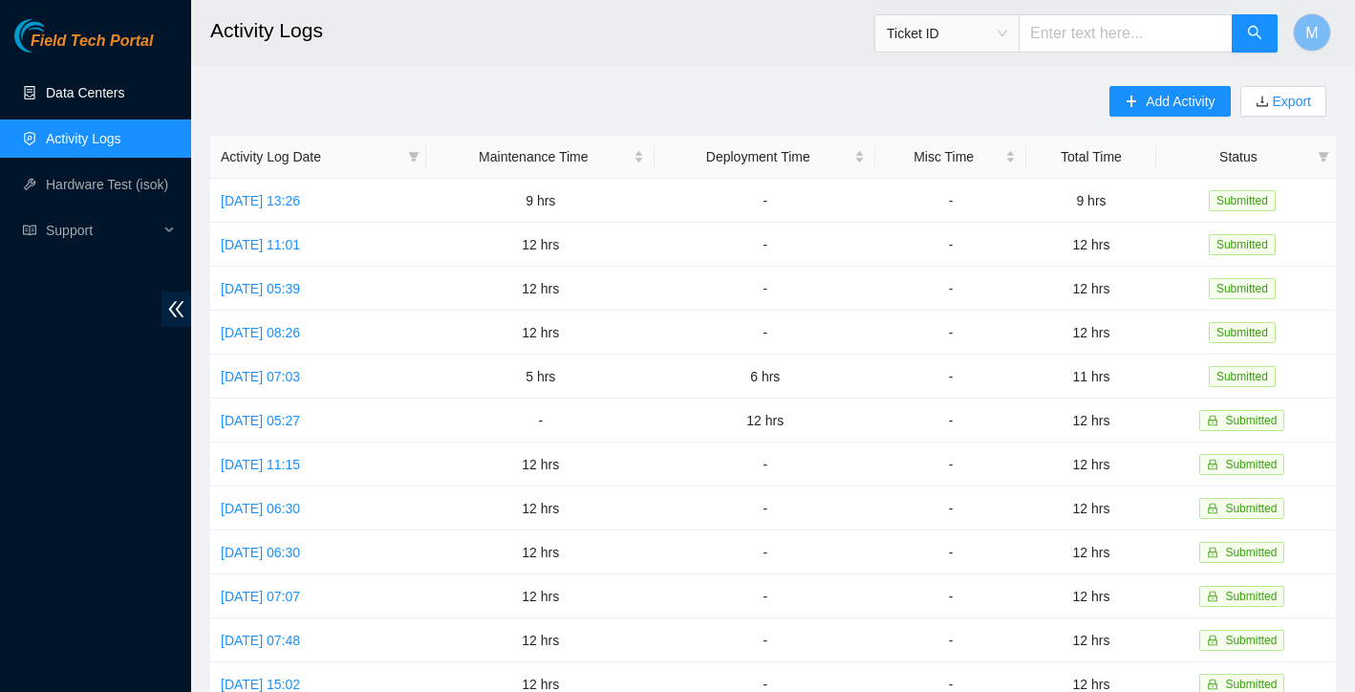
click at [108, 89] on link "Data Centers" at bounding box center [85, 92] width 78 height 15
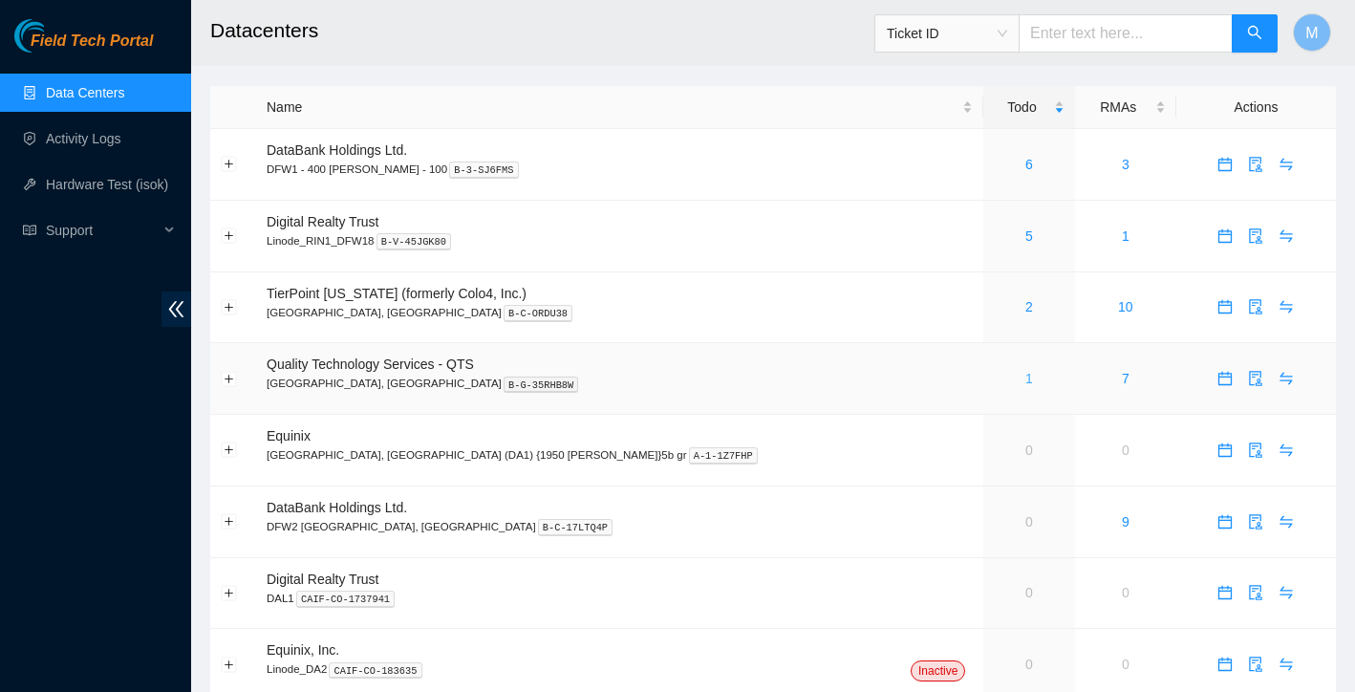
click at [1026, 379] on link "1" at bounding box center [1030, 378] width 8 height 15
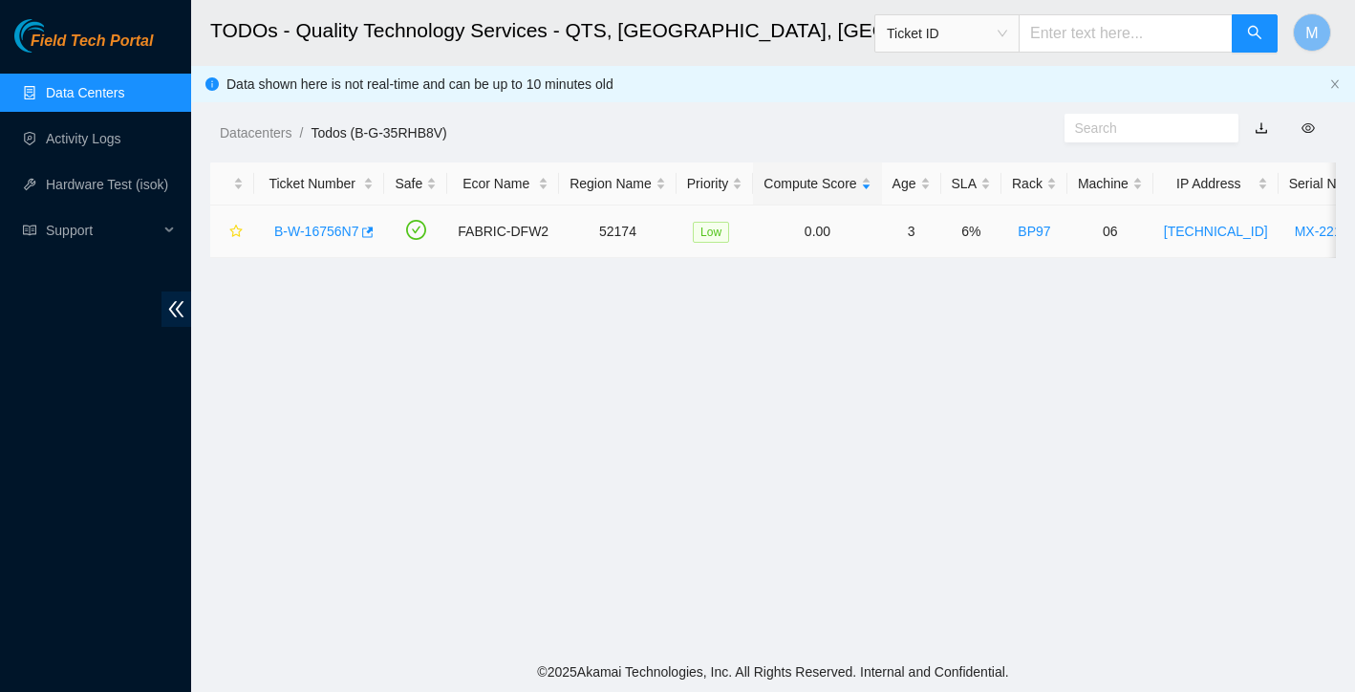
click at [298, 227] on link "B-W-16756N7" at bounding box center [316, 231] width 84 height 15
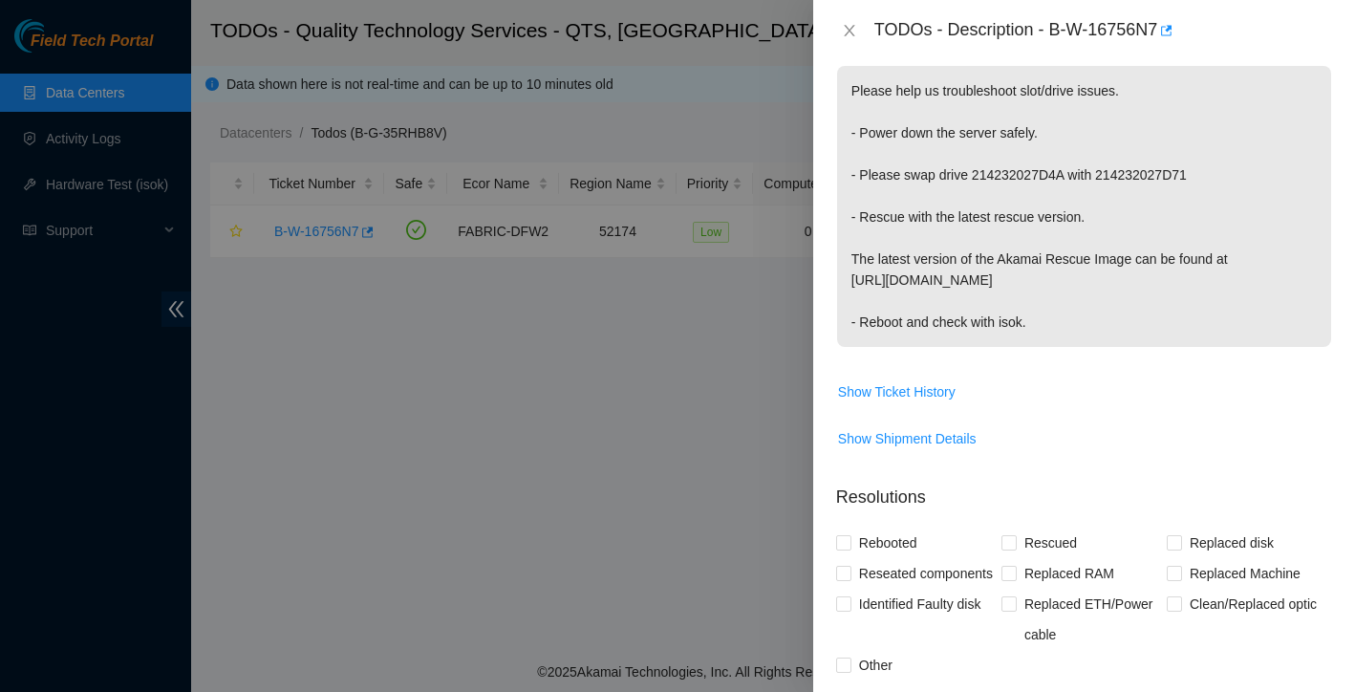
scroll to position [357, 0]
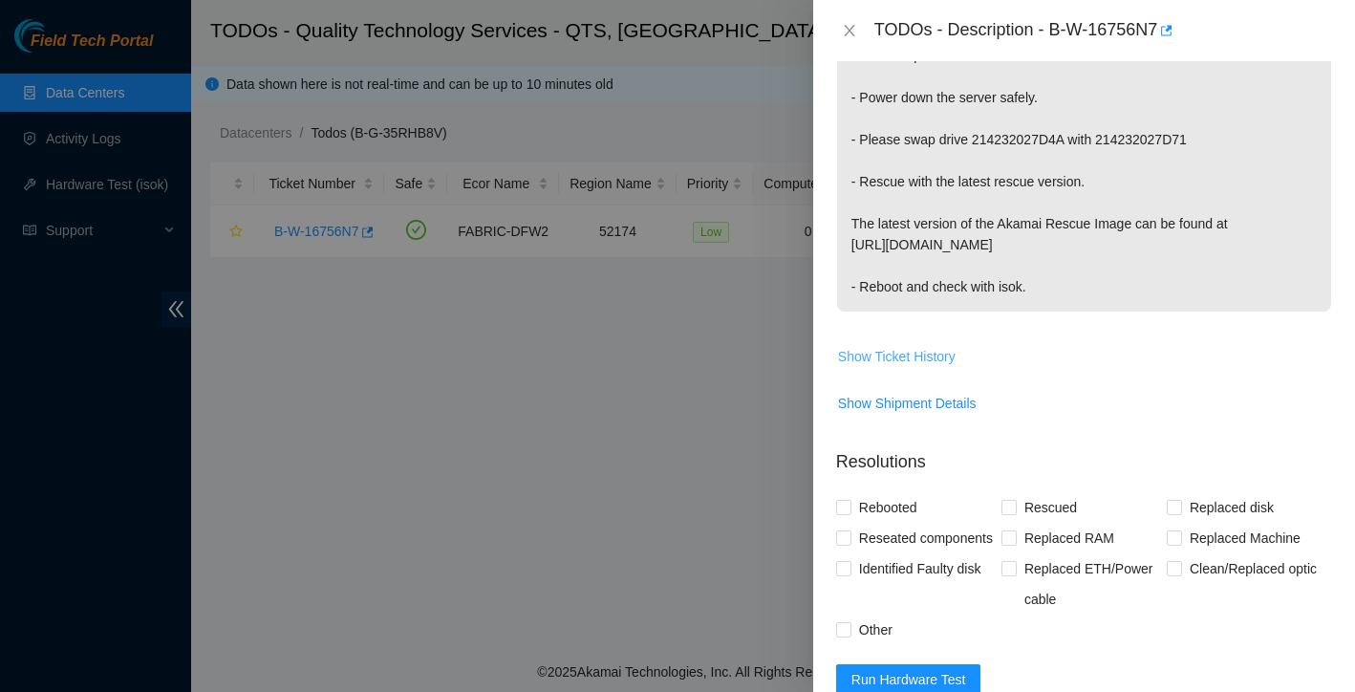
click at [946, 367] on span "Show Ticket History" at bounding box center [897, 356] width 118 height 21
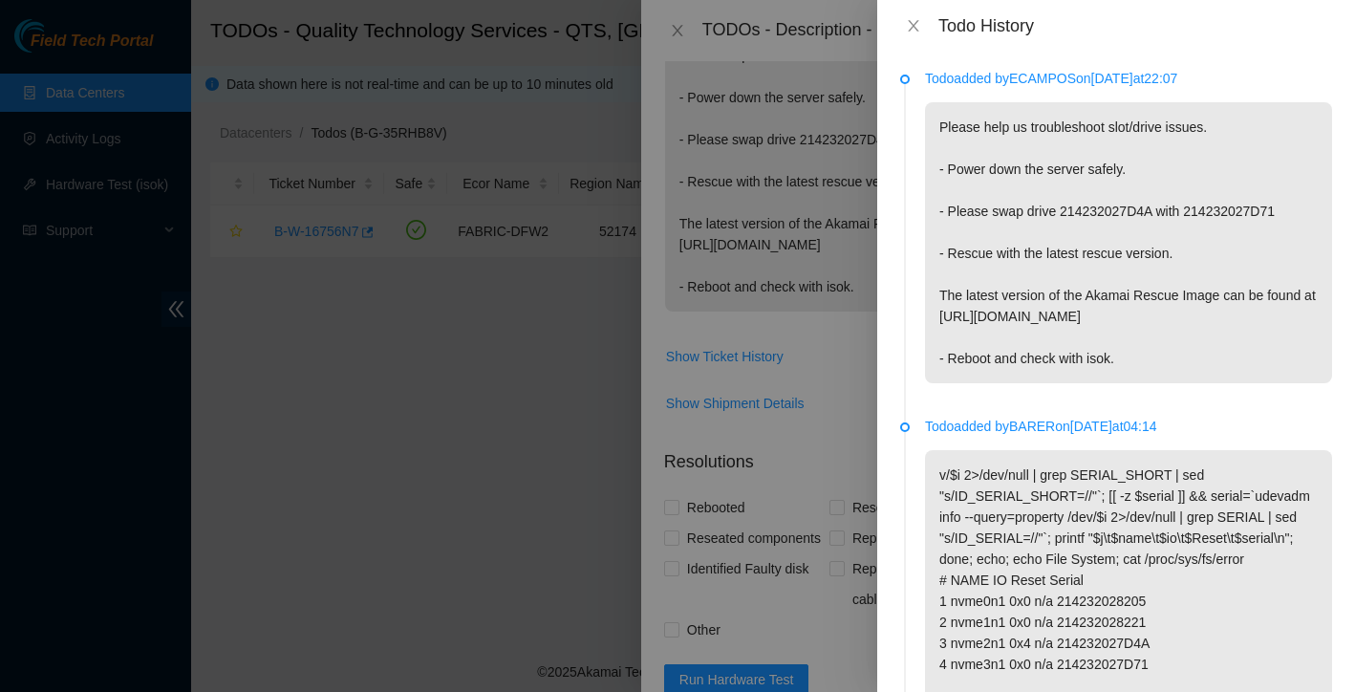
scroll to position [0, 0]
click at [908, 19] on icon "close" at bounding box center [913, 25] width 15 height 15
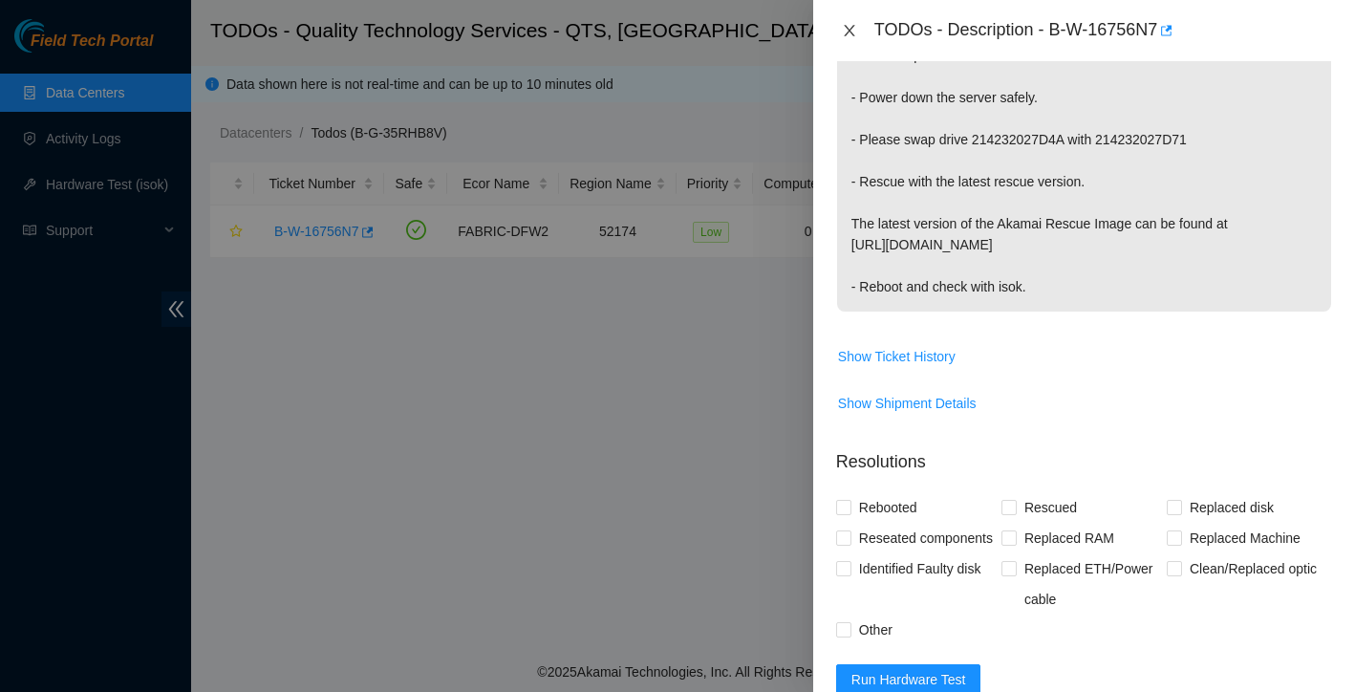
click at [852, 28] on icon "close" at bounding box center [849, 30] width 11 height 11
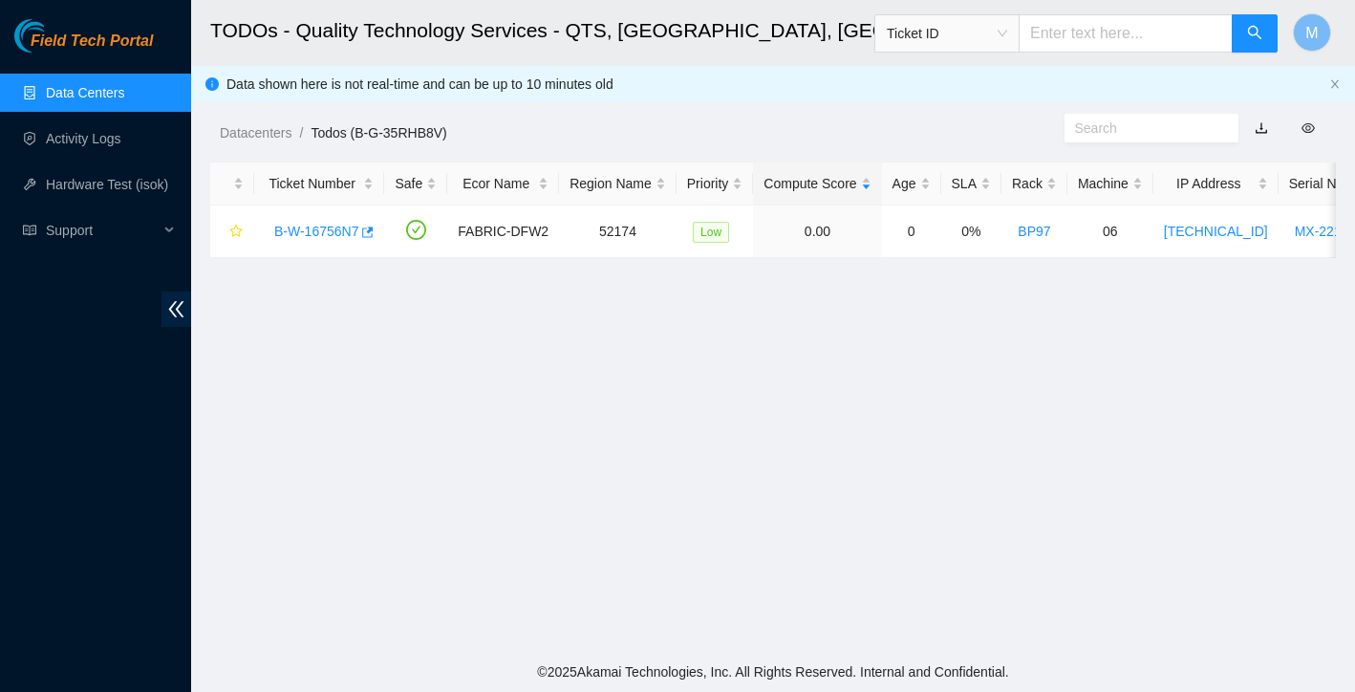
scroll to position [375, 0]
